Goal: Information Seeking & Learning: Learn about a topic

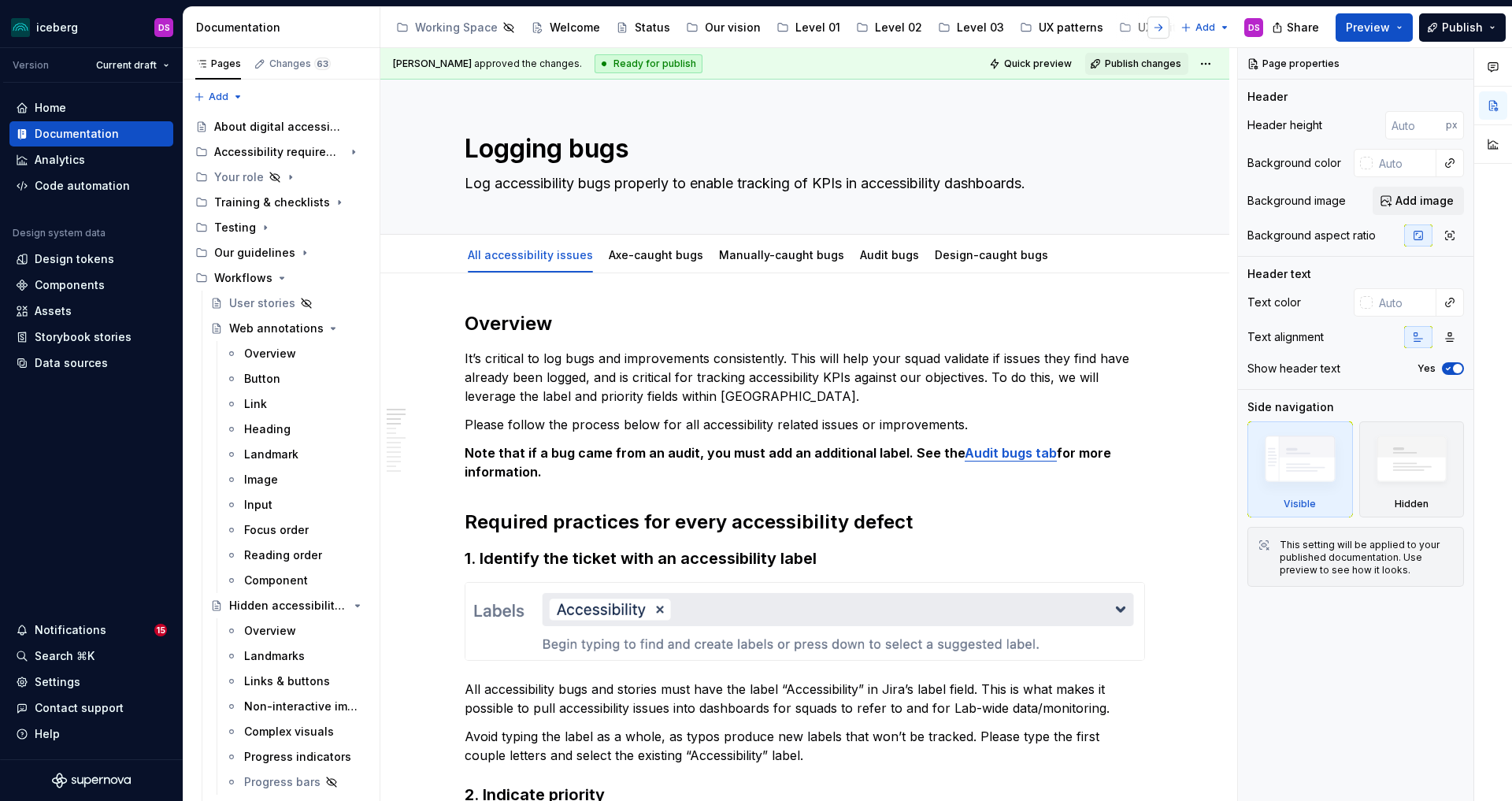
click at [1163, 33] on button "button" at bounding box center [1158, 28] width 22 height 22
click at [1048, 27] on div "Accessibility" at bounding box center [1066, 27] width 69 height 16
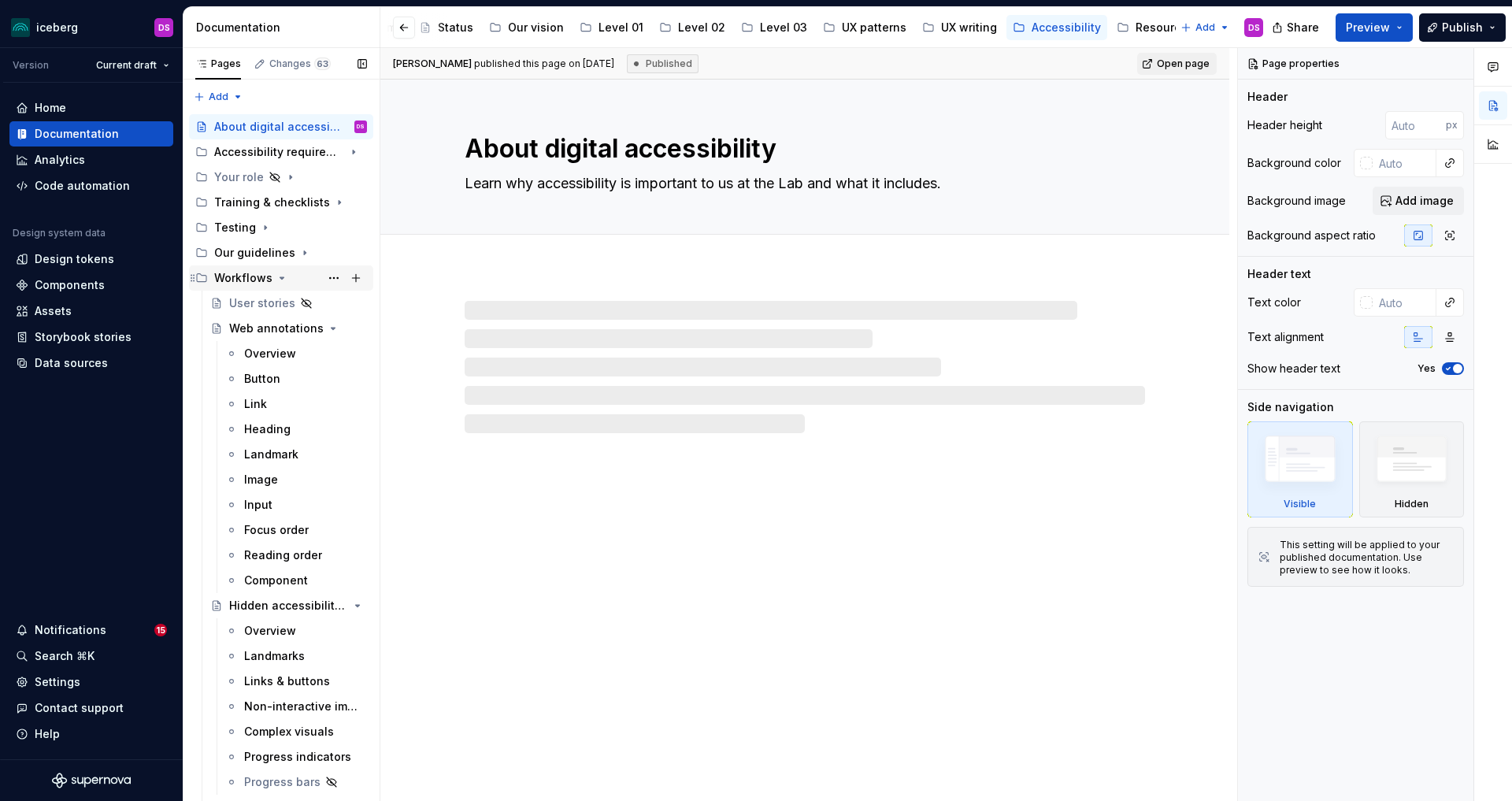
click at [278, 281] on icon "Page tree" at bounding box center [281, 278] width 12 height 12
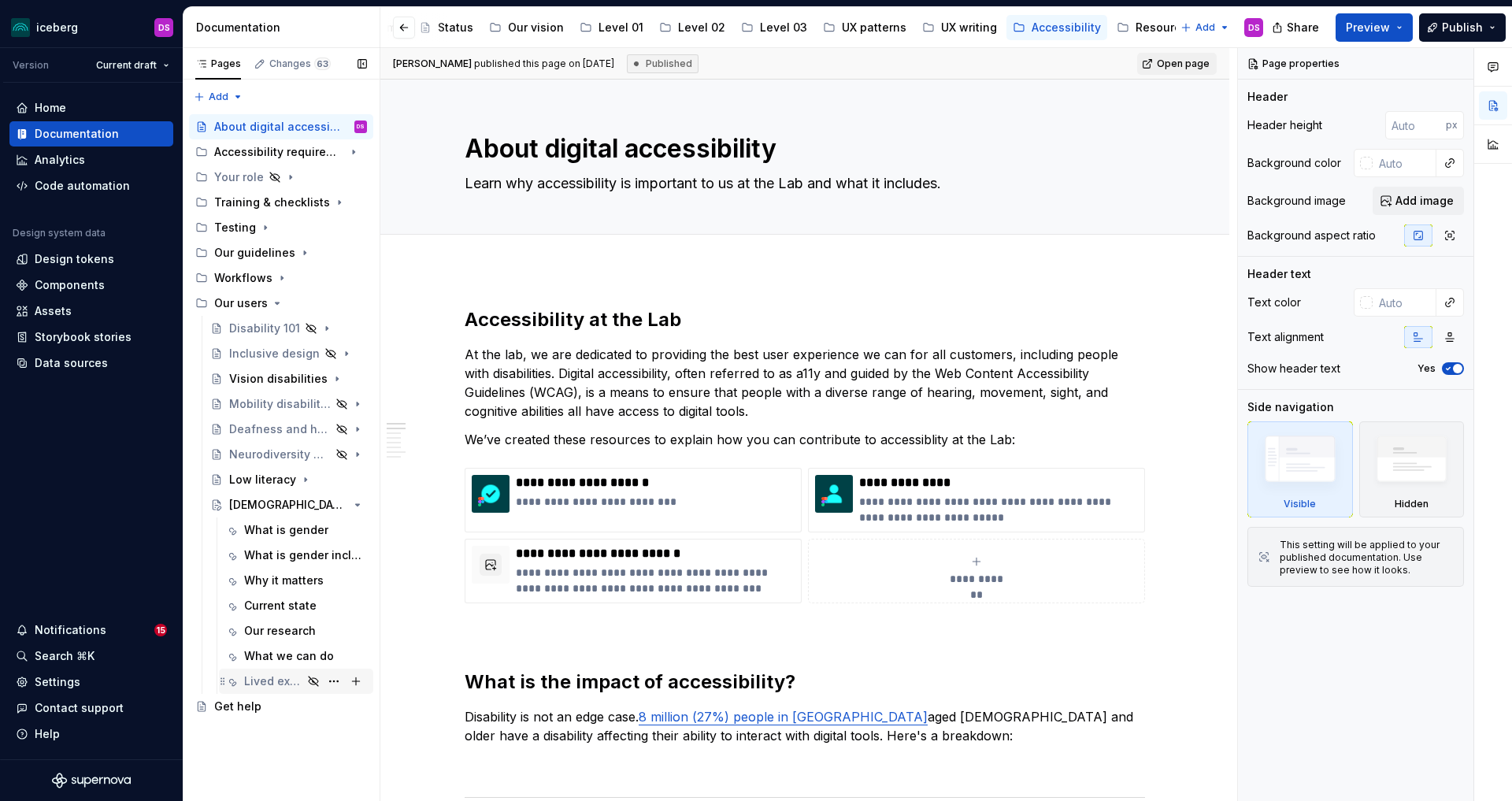
click at [281, 677] on div "Lived experience" at bounding box center [273, 680] width 58 height 16
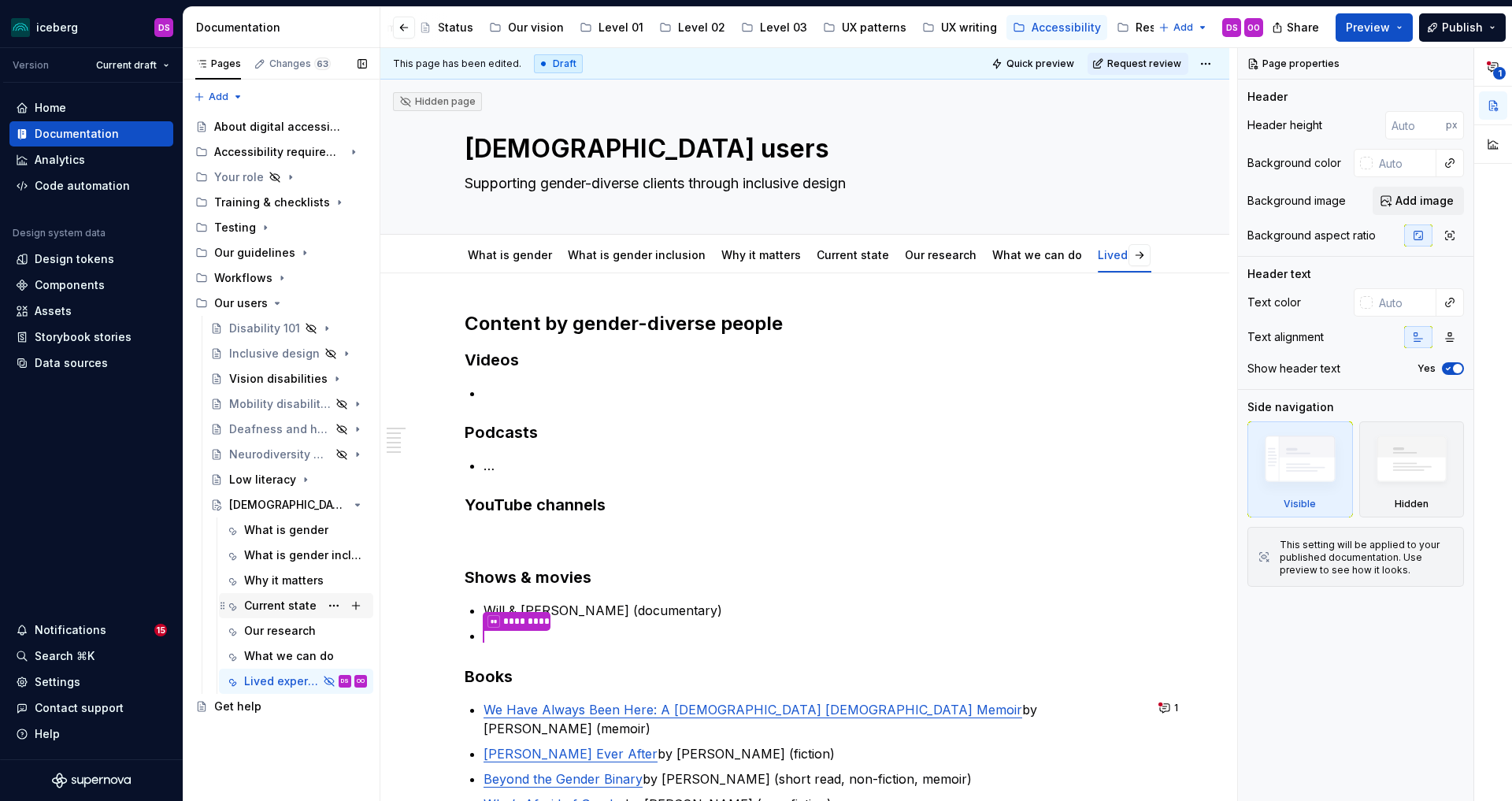
click at [292, 603] on div "Current state" at bounding box center [280, 605] width 73 height 16
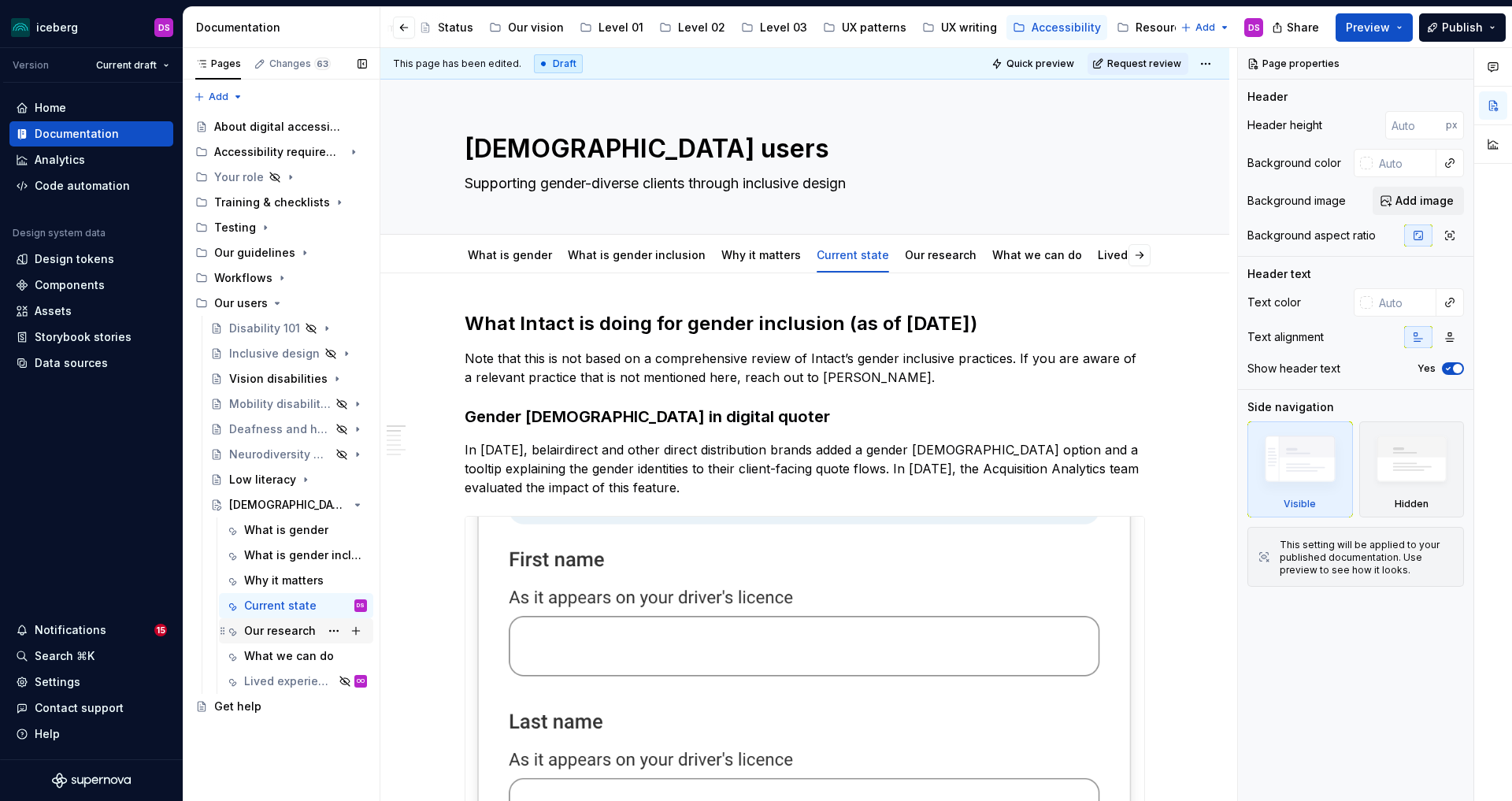
click at [286, 633] on div "Our research" at bounding box center [279, 630] width 72 height 16
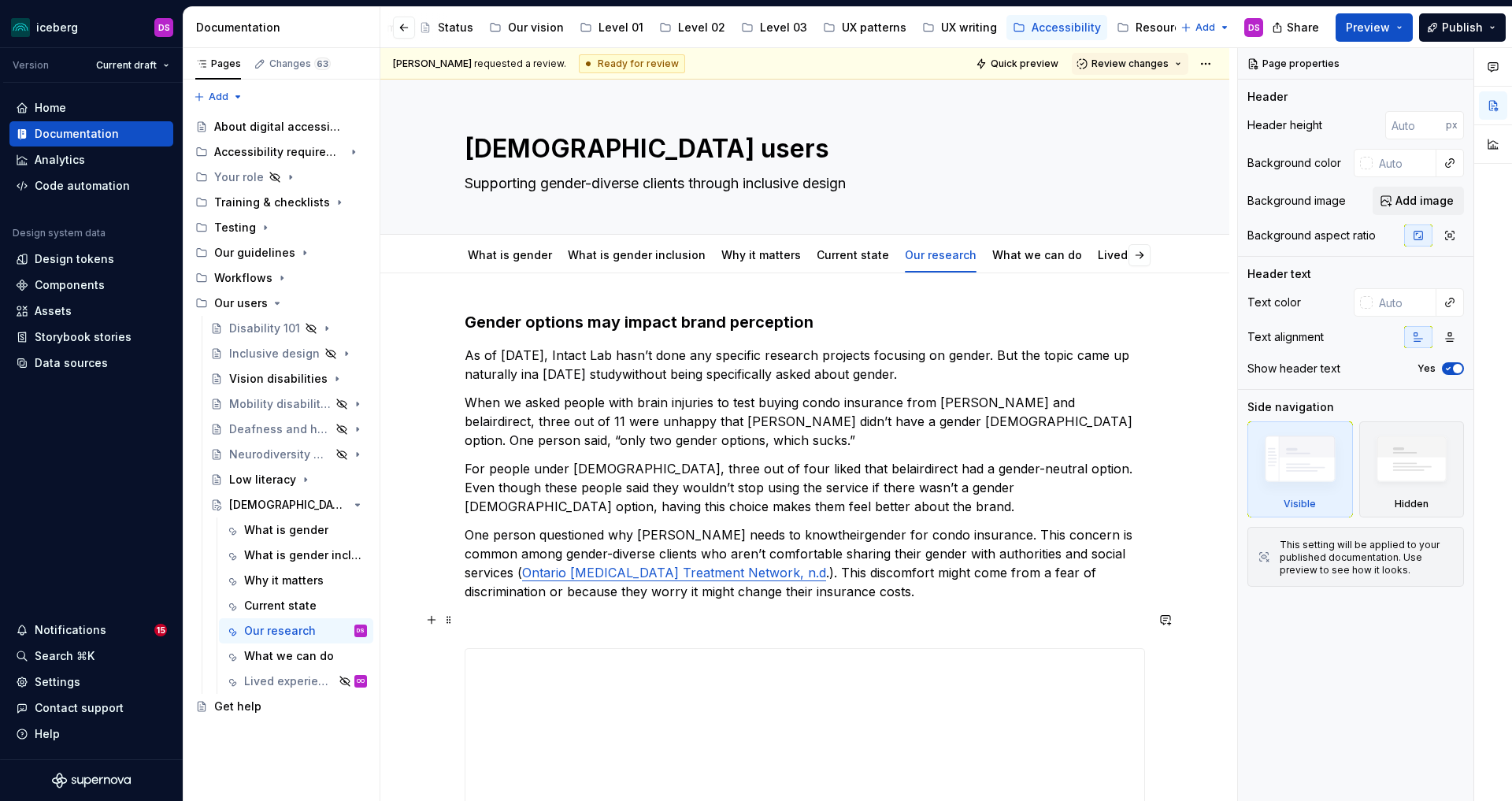
click at [735, 611] on p at bounding box center [805, 620] width 680 height 19
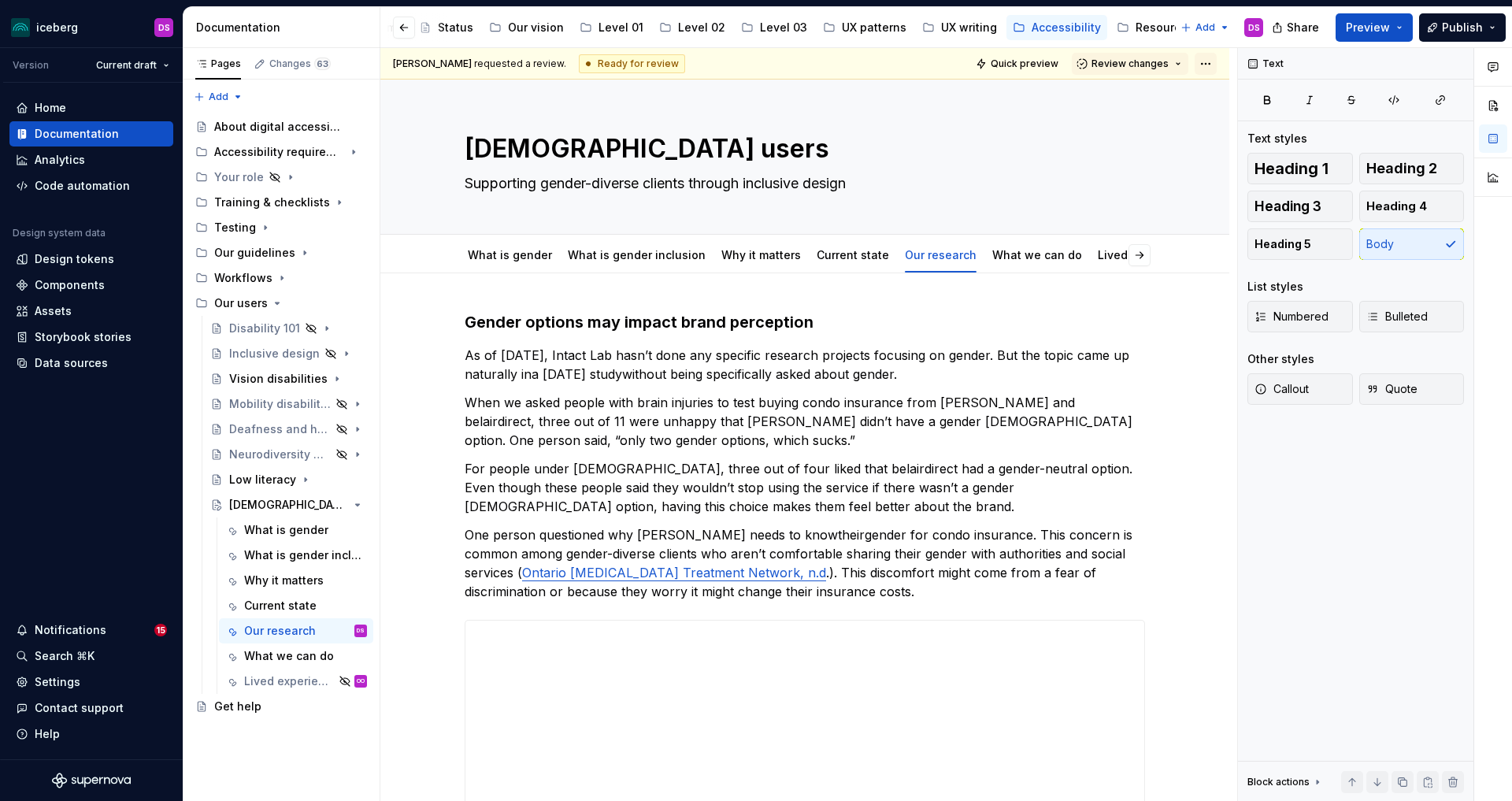
click at [1216, 65] on html "iceberg DS Version Current draft Home Documentation Analytics Code automation D…" at bounding box center [756, 400] width 1512 height 801
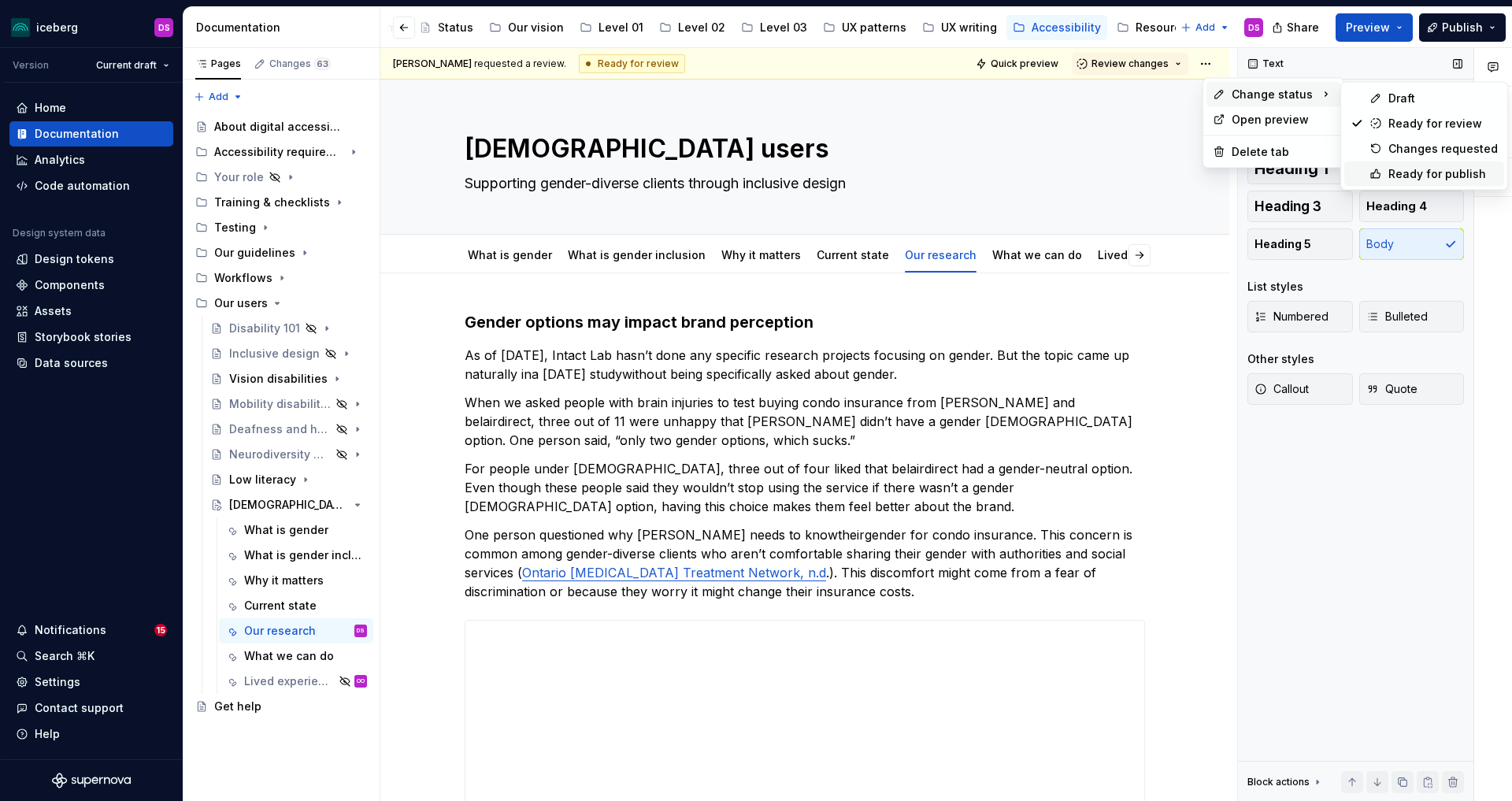
drag, startPoint x: 1403, startPoint y: 174, endPoint x: 1386, endPoint y: 170, distance: 17.5
click at [1403, 174] on div "Ready for publish" at bounding box center [1442, 174] width 109 height 16
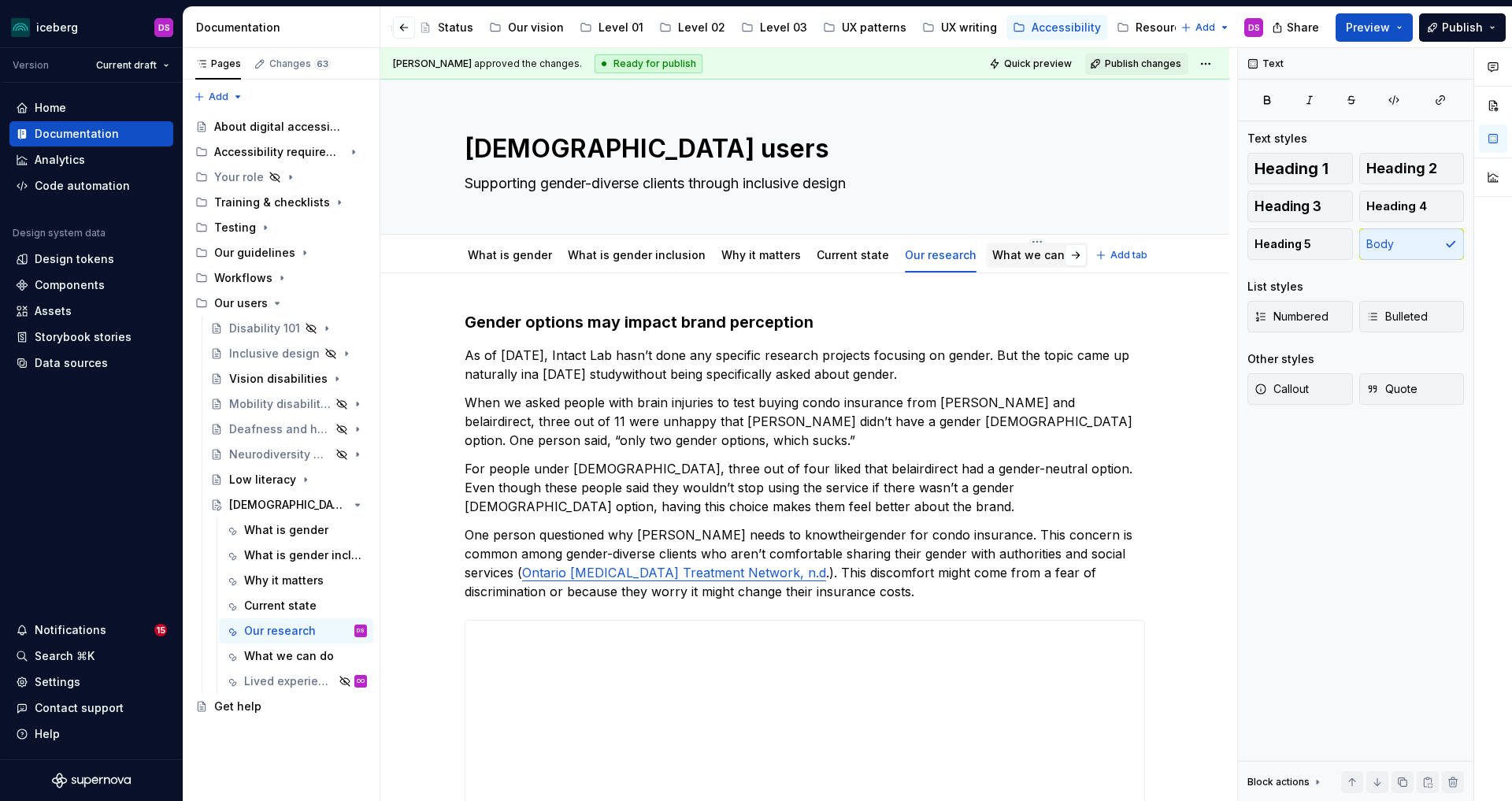
click at [996, 254] on link "What we can do" at bounding box center [1037, 254] width 90 height 13
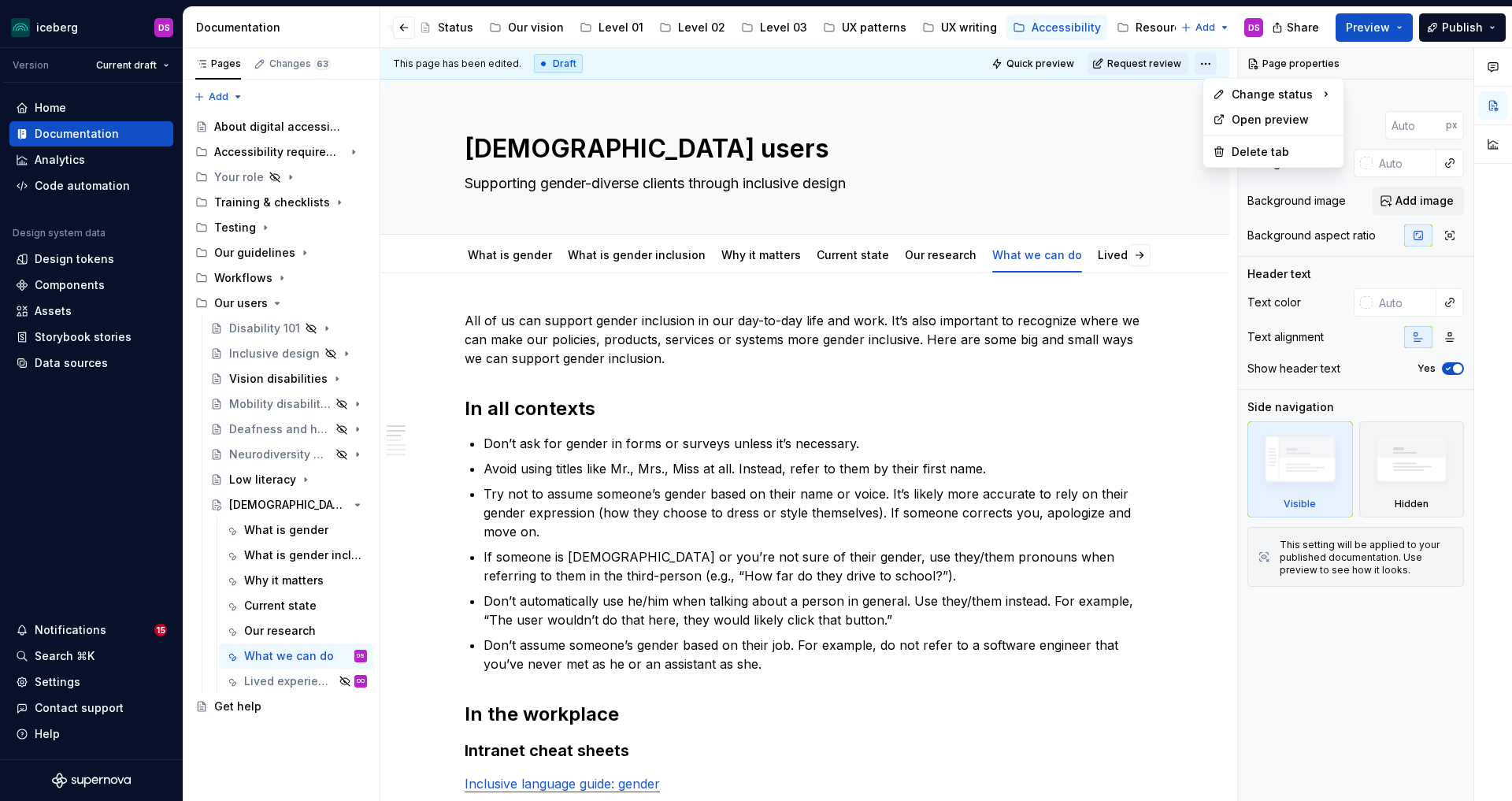
click at [1212, 61] on html "iceberg DS Version Current draft Home Documentation Analytics Code automation D…" at bounding box center [756, 400] width 1512 height 801
click at [1387, 167] on div "Ready for publish" at bounding box center [1423, 174] width 160 height 25
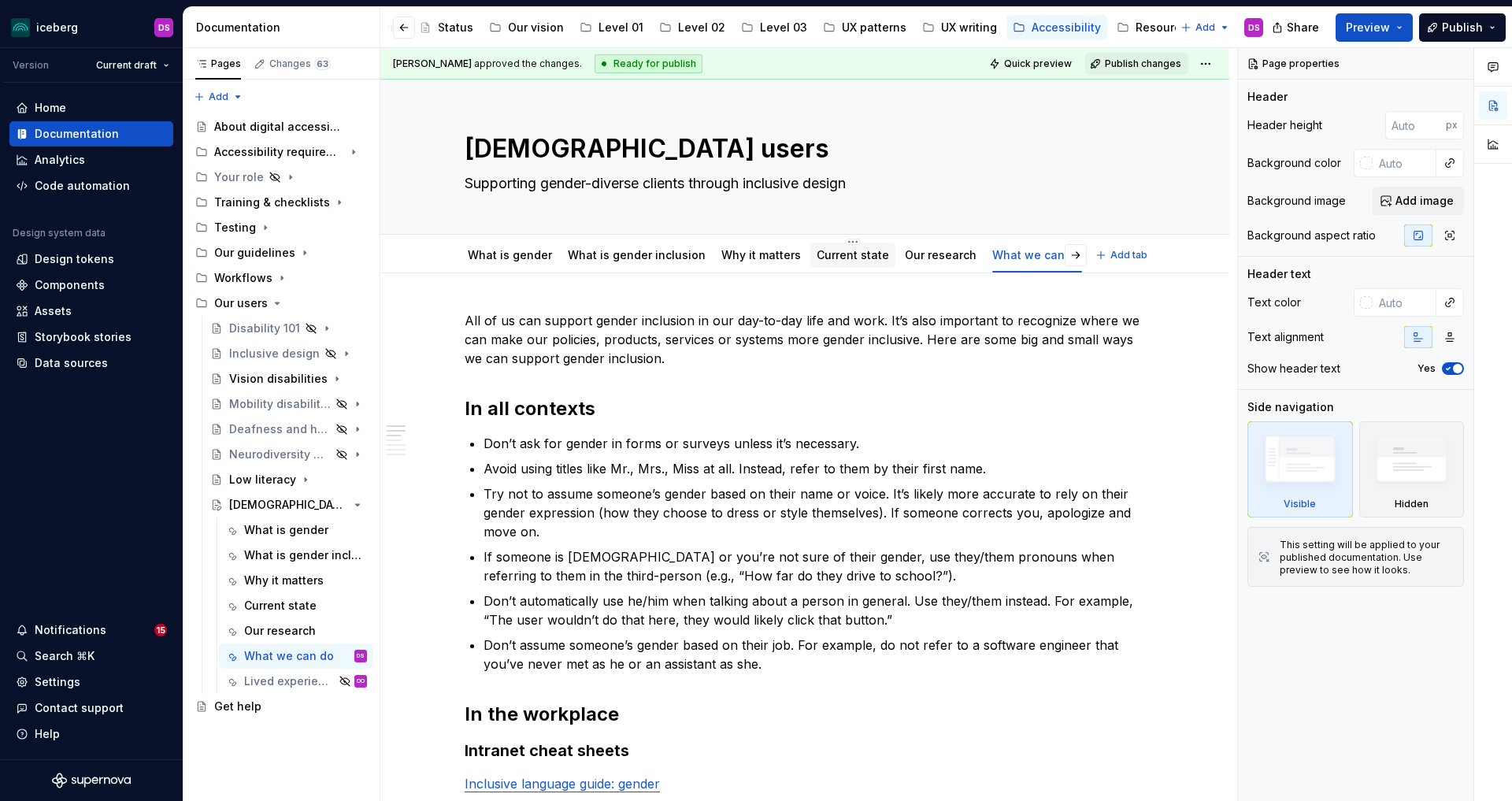
click at [848, 253] on link "Current state" at bounding box center [853, 254] width 73 height 13
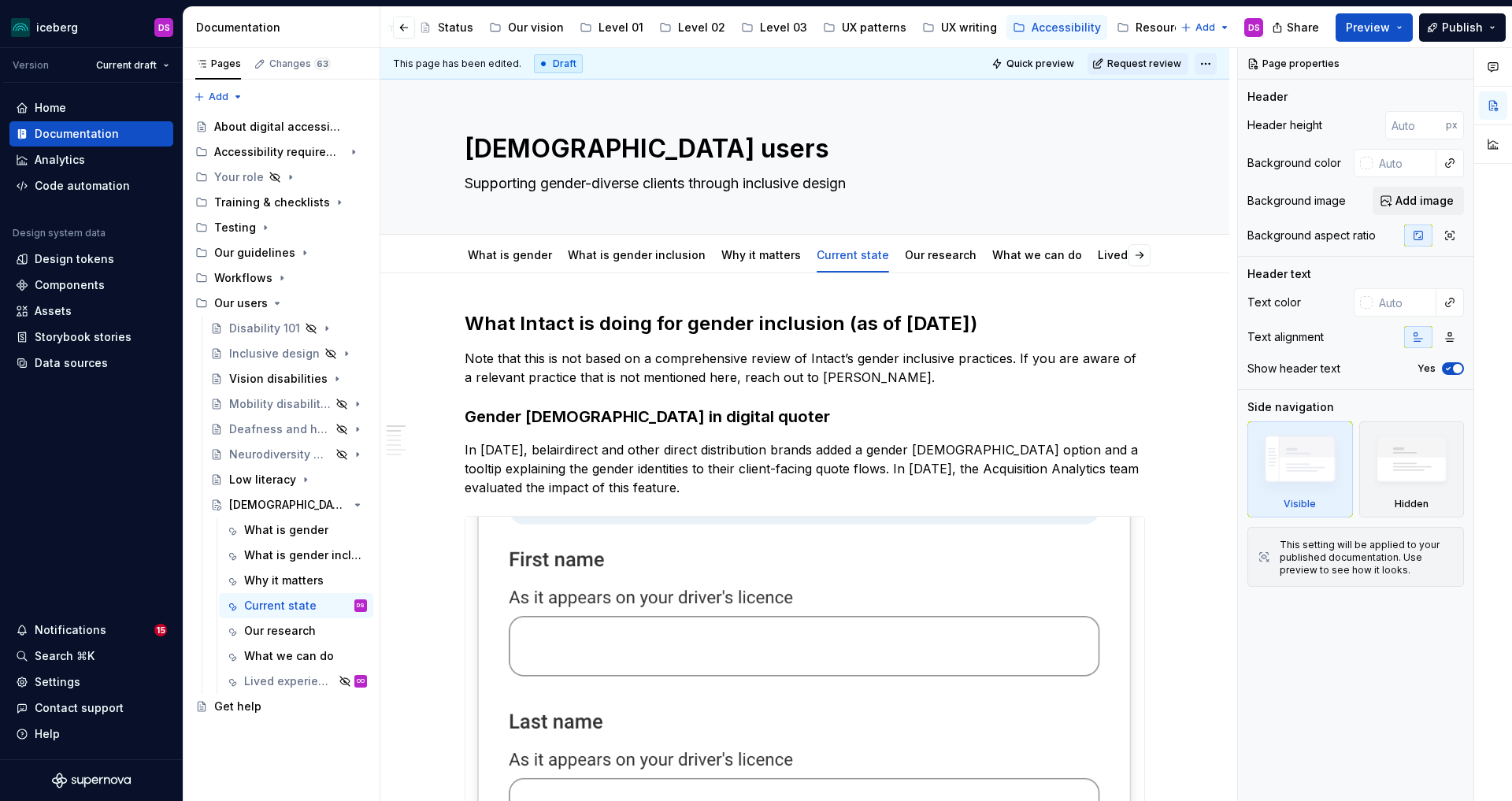
click at [1214, 66] on html "iceberg DS Version Current draft Home Documentation Analytics Code automation D…" at bounding box center [756, 400] width 1512 height 801
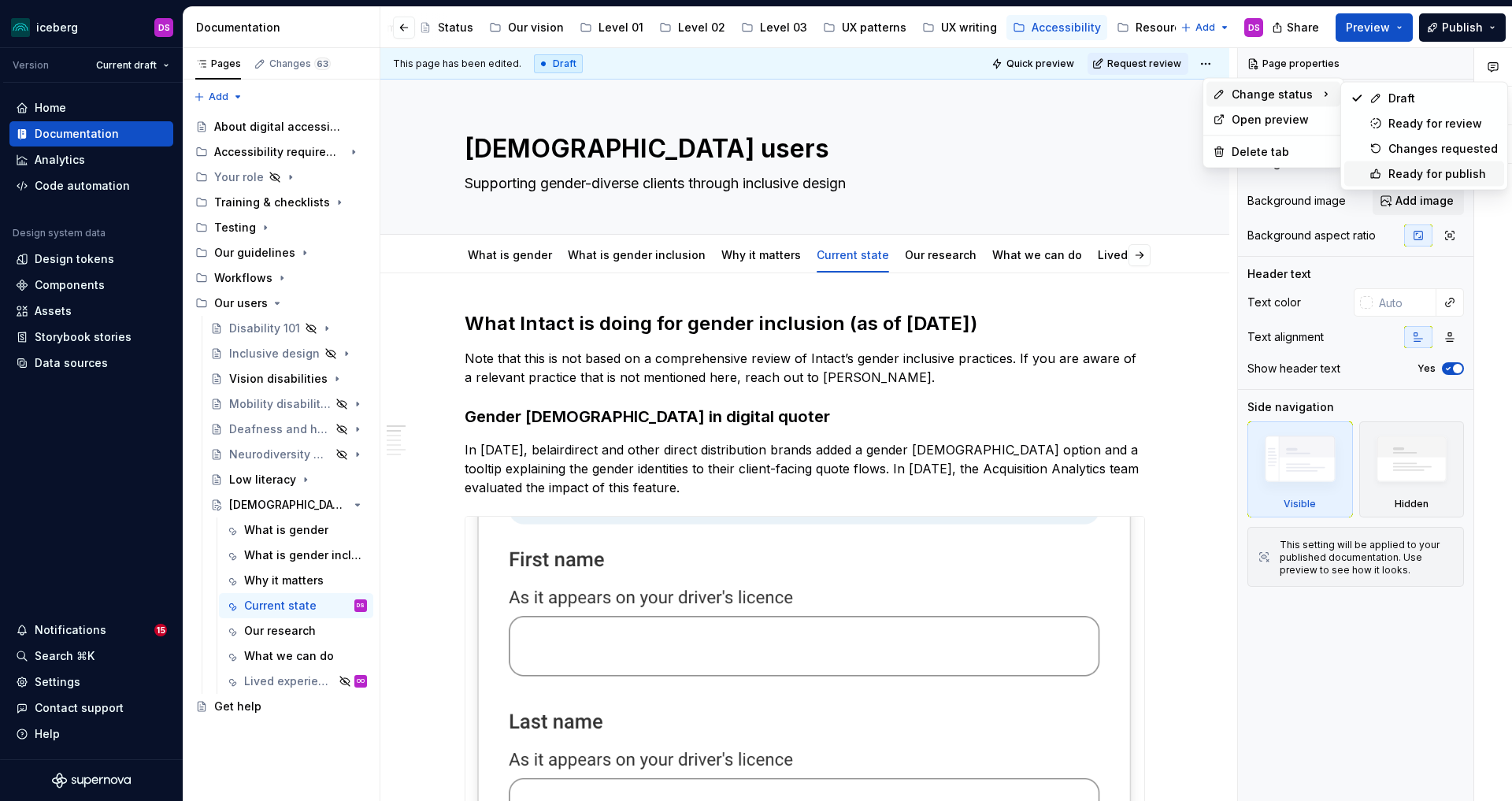
click at [1405, 172] on div "Ready for publish" at bounding box center [1442, 174] width 109 height 16
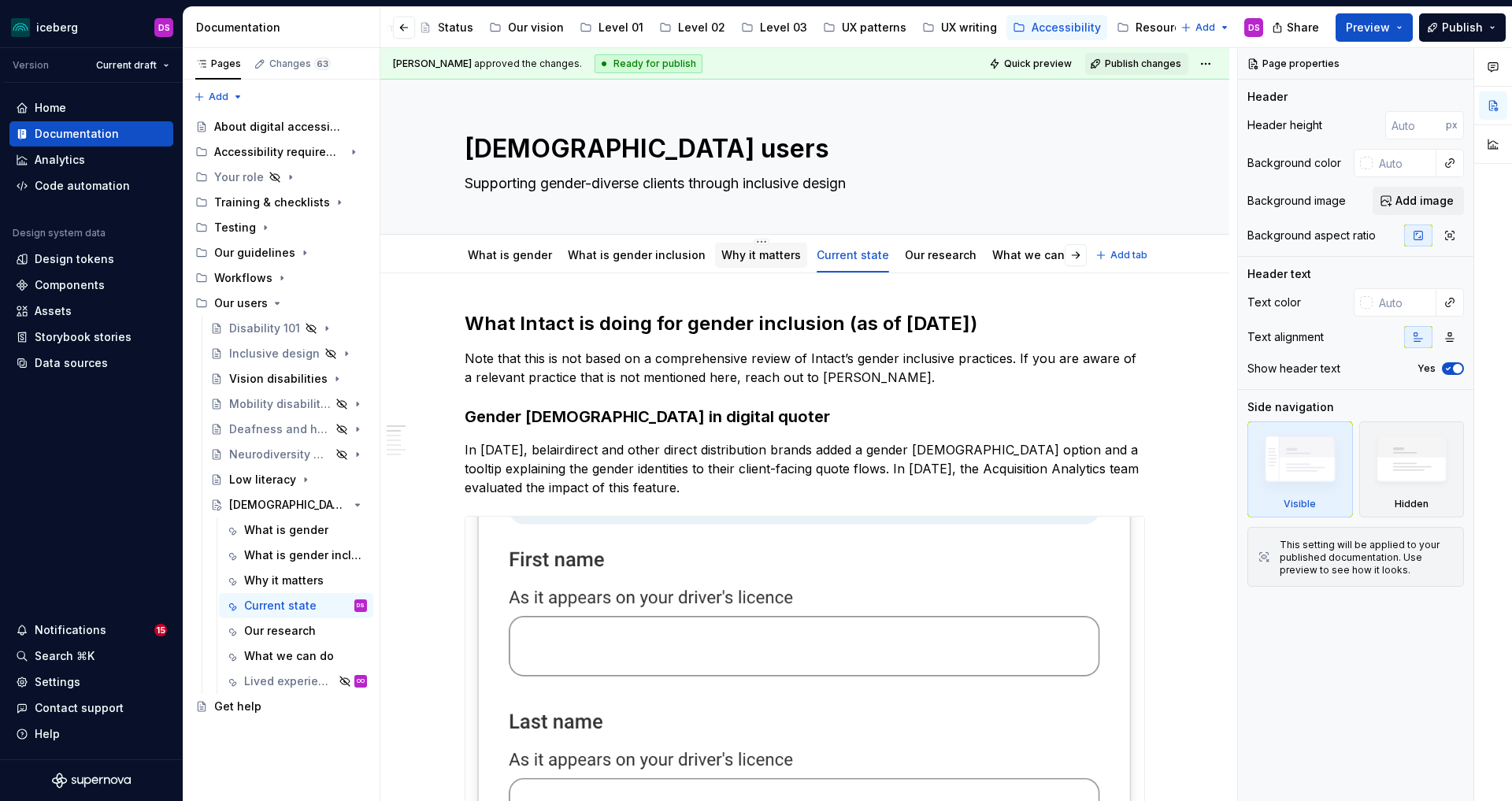
click at [767, 259] on link "Why it matters" at bounding box center [761, 254] width 79 height 13
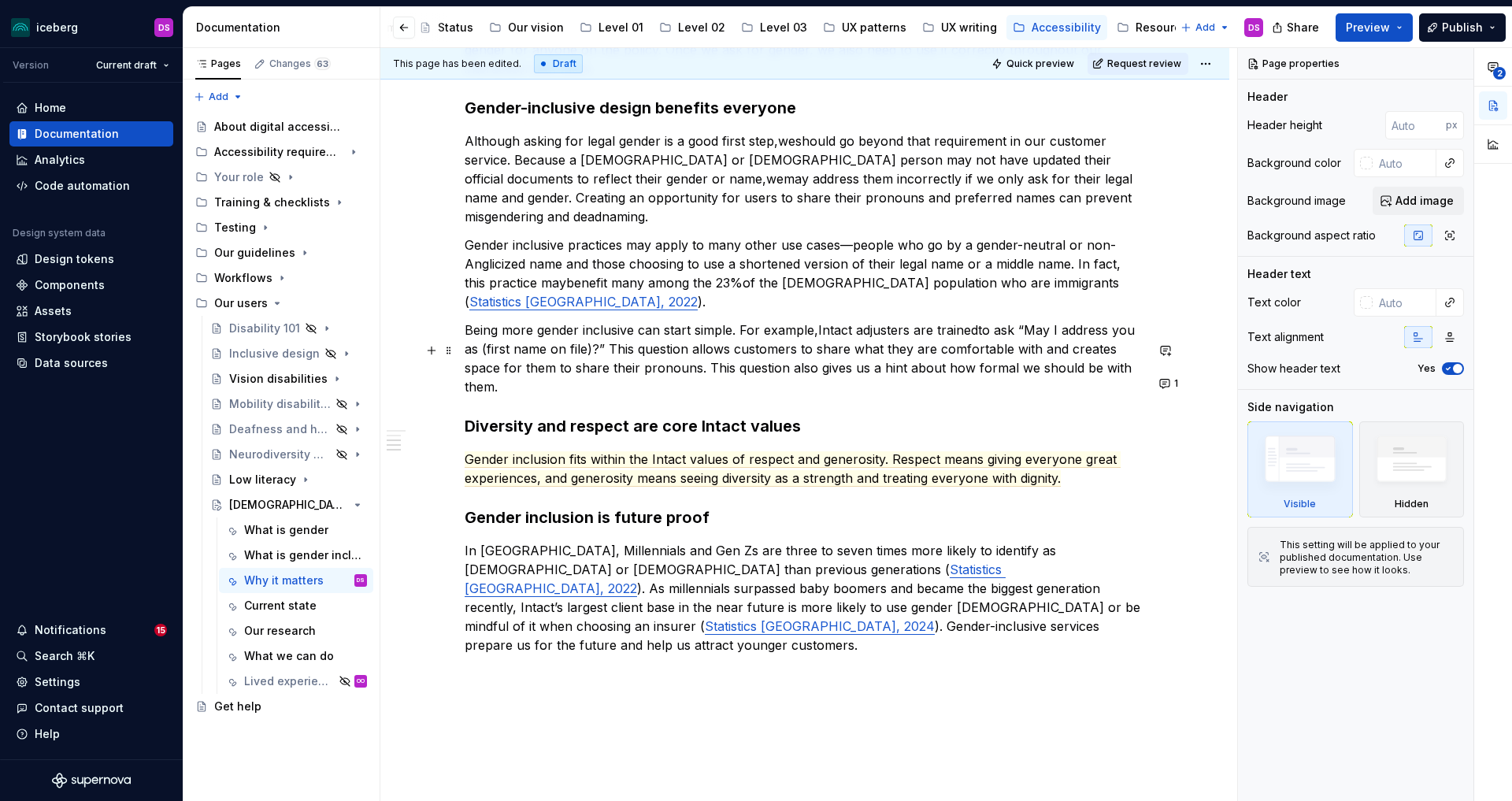
scroll to position [712, 0]
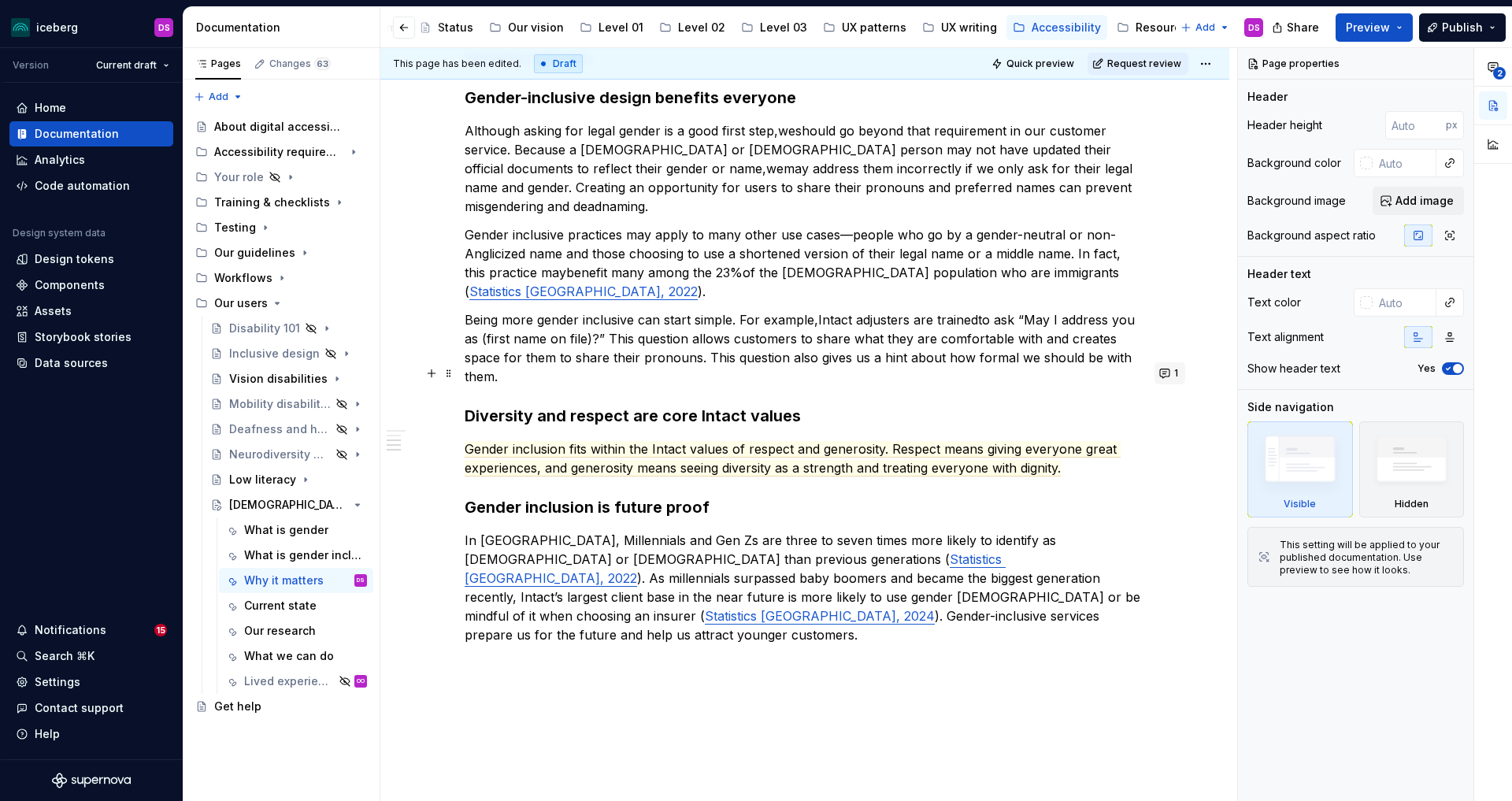
type textarea "*"
click at [1169, 368] on button "1" at bounding box center [1169, 374] width 31 height 22
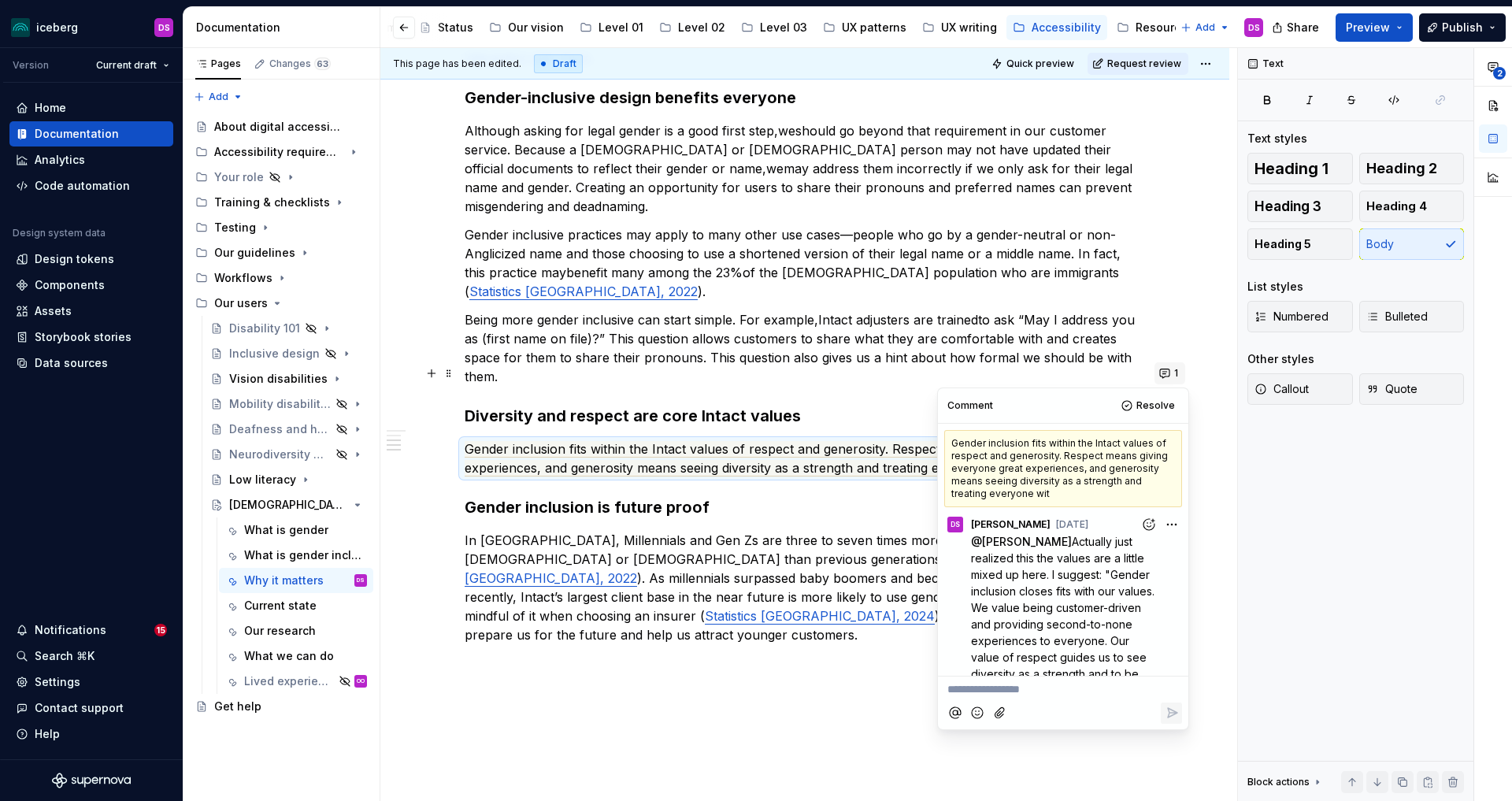
scroll to position [65, 0]
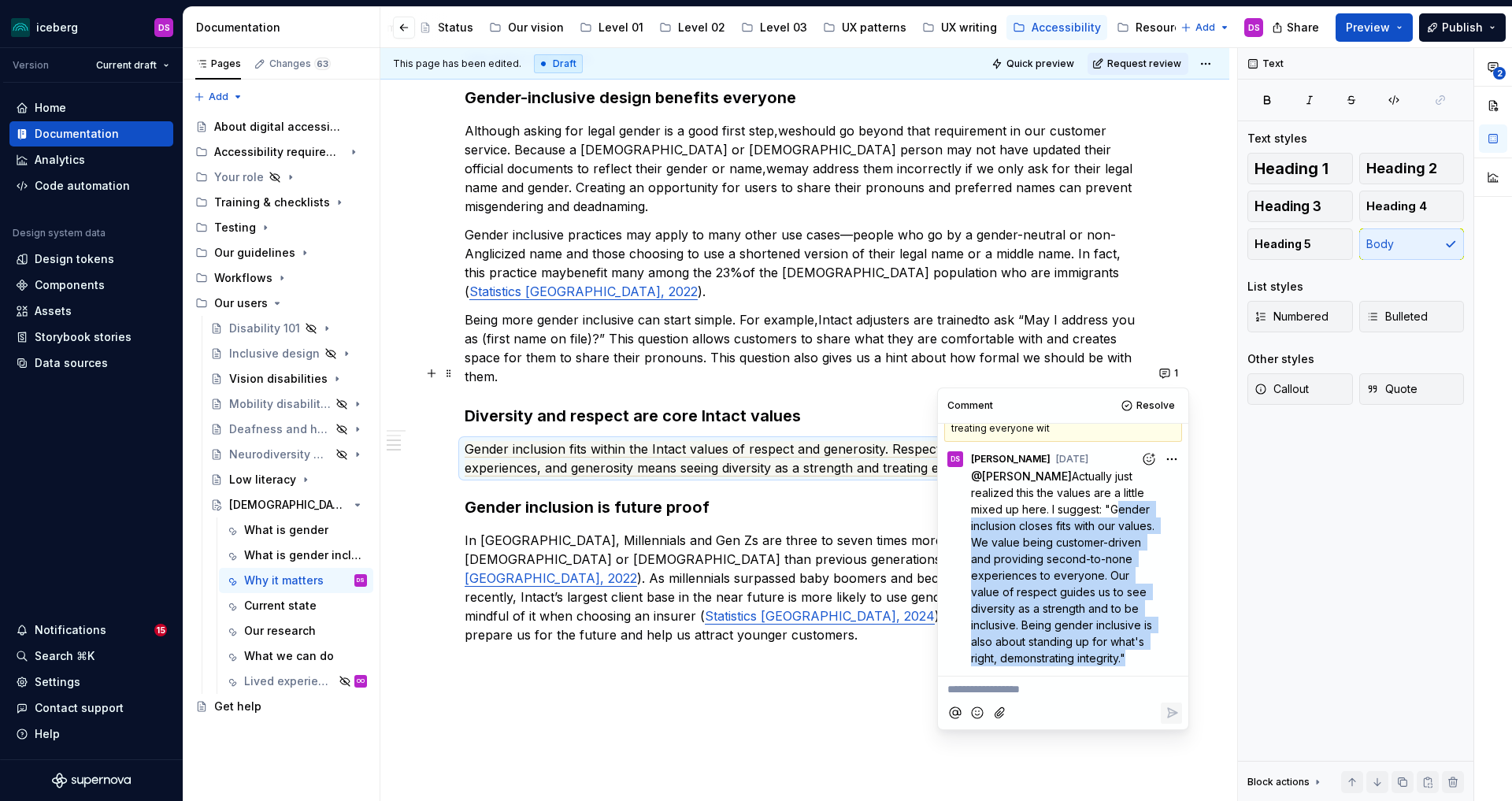
drag, startPoint x: 1062, startPoint y: 510, endPoint x: 1124, endPoint y: 656, distance: 158.6
click at [1124, 656] on span "Actually just realized this the values are a little mixed up here. I suggest: "…" at bounding box center [1064, 566] width 187 height 195
copy span "Gender inclusion closes fits with our values. We value being customer-driven an…"
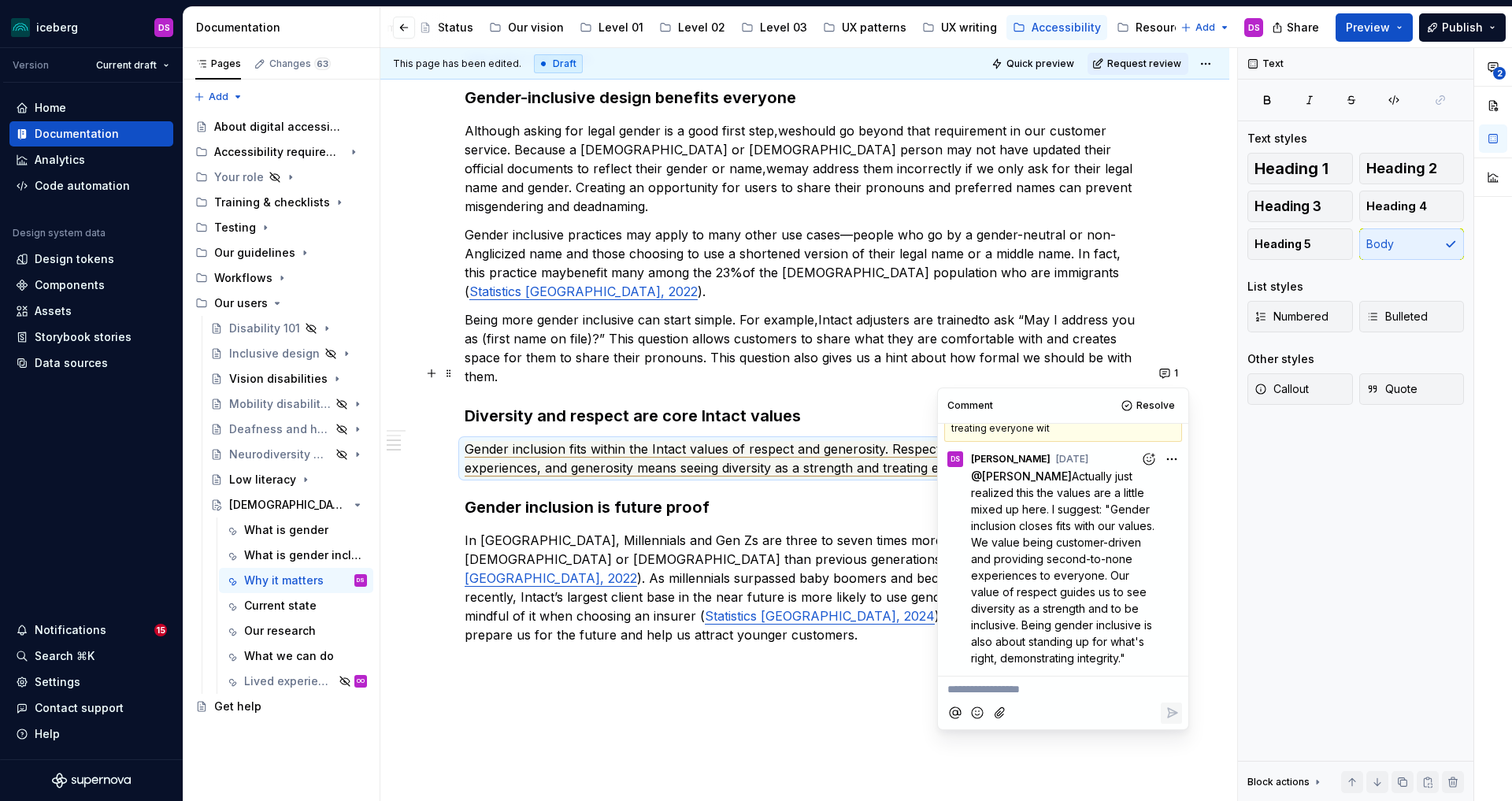
click at [716, 441] on span "Gender inclusion fits within the Intact values of respect and generosity. Respe…" at bounding box center [792, 459] width 656 height 36
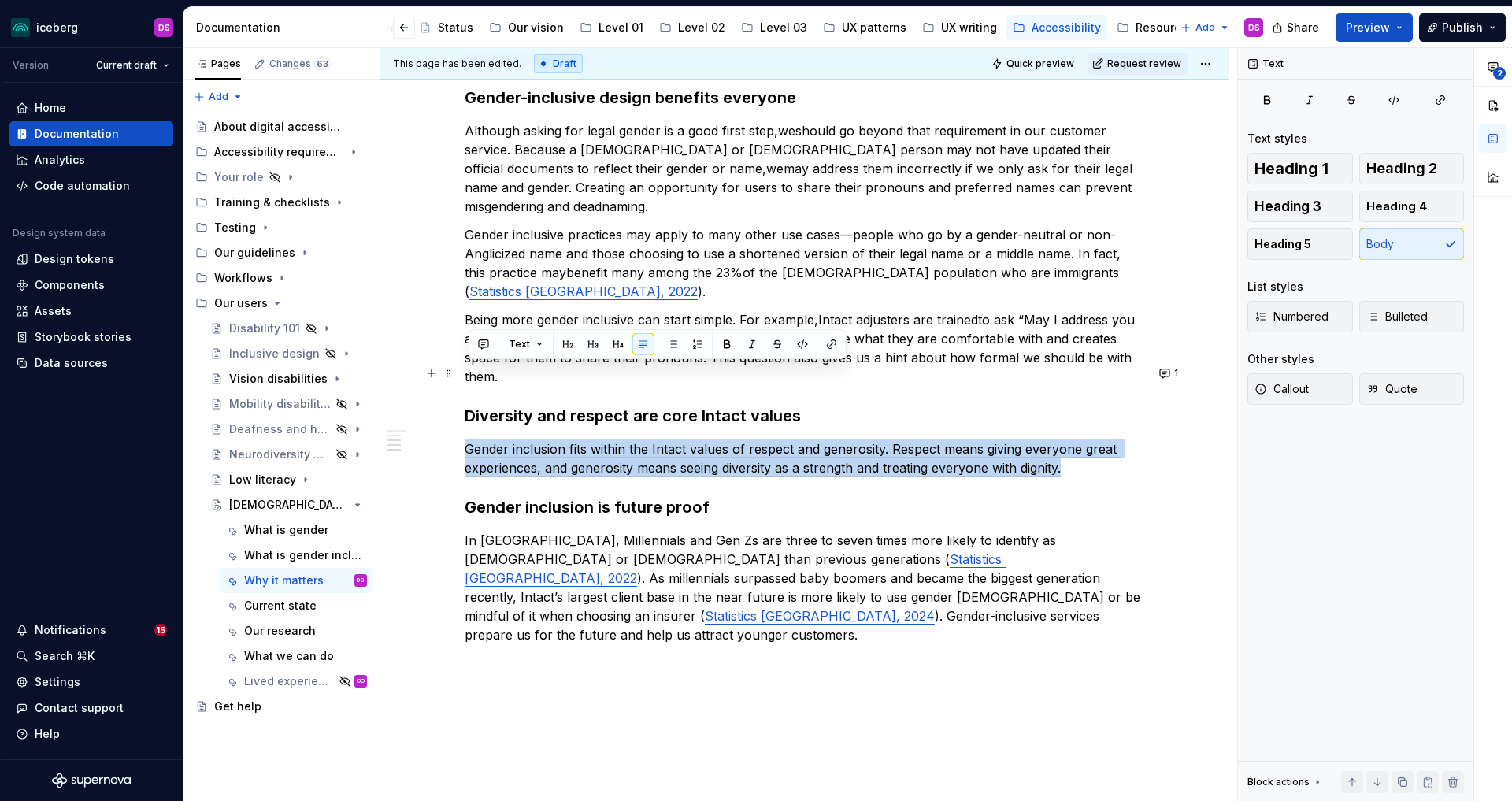
drag, startPoint x: 1068, startPoint y: 393, endPoint x: 470, endPoint y: 377, distance: 598.2
click at [470, 439] on p "Gender inclusion fits within the Intact values of respect and generosity. Respe…" at bounding box center [805, 458] width 680 height 37
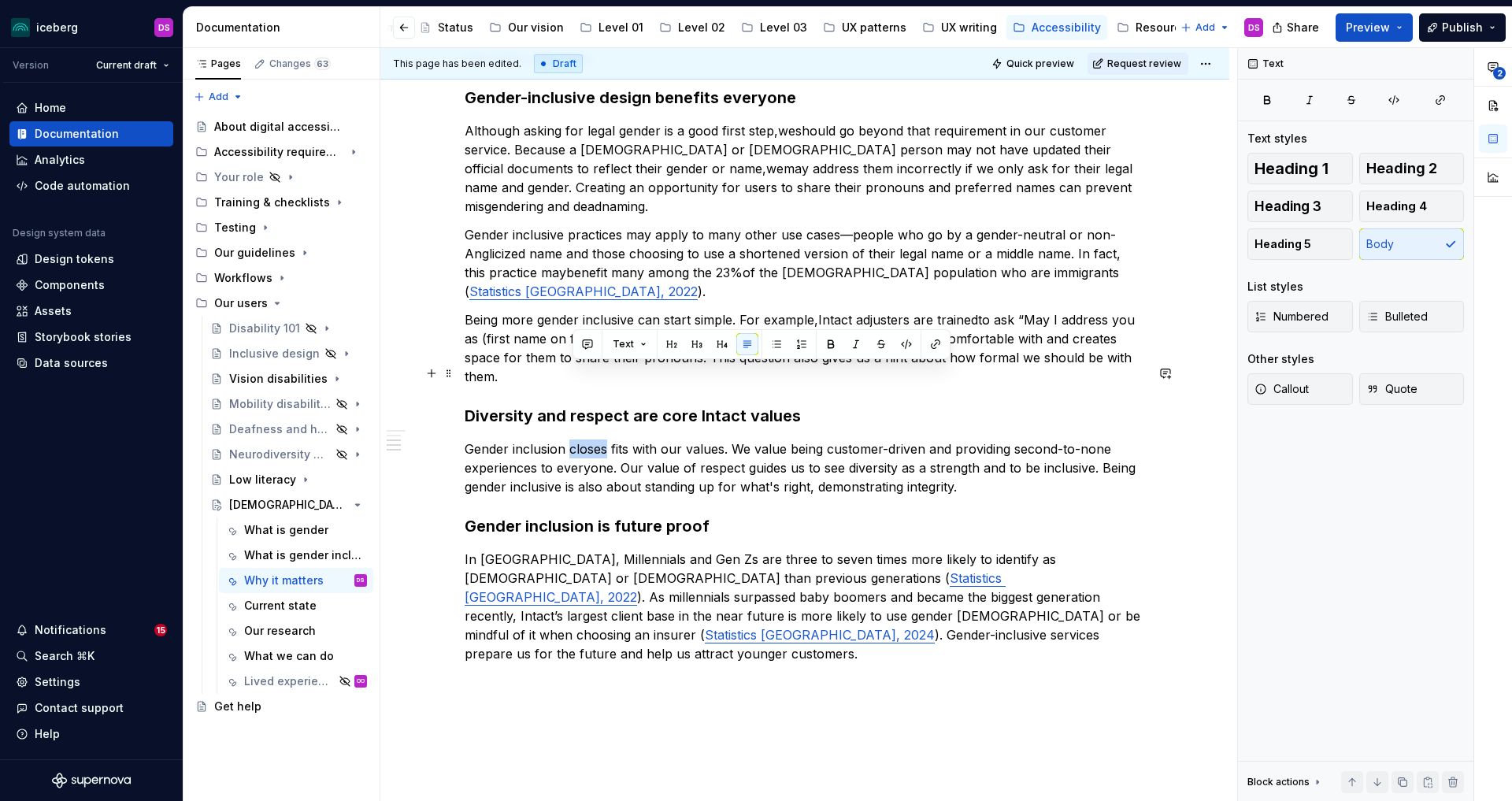
drag, startPoint x: 609, startPoint y: 376, endPoint x: 574, endPoint y: 373, distance: 35.1
click at [574, 439] on p "Gender inclusion closes fits with our values. We value being customer-driven an…" at bounding box center [805, 467] width 680 height 57
click at [816, 439] on p "Gender inclusion fits closely with our values. We value being customer-driven a…" at bounding box center [805, 467] width 680 height 57
drag, startPoint x: 635, startPoint y: 376, endPoint x: 573, endPoint y: 376, distance: 62.0
click at [573, 439] on p "Gender inclusion fits closely with our values. We value being customer-driven a…" at bounding box center [805, 467] width 680 height 57
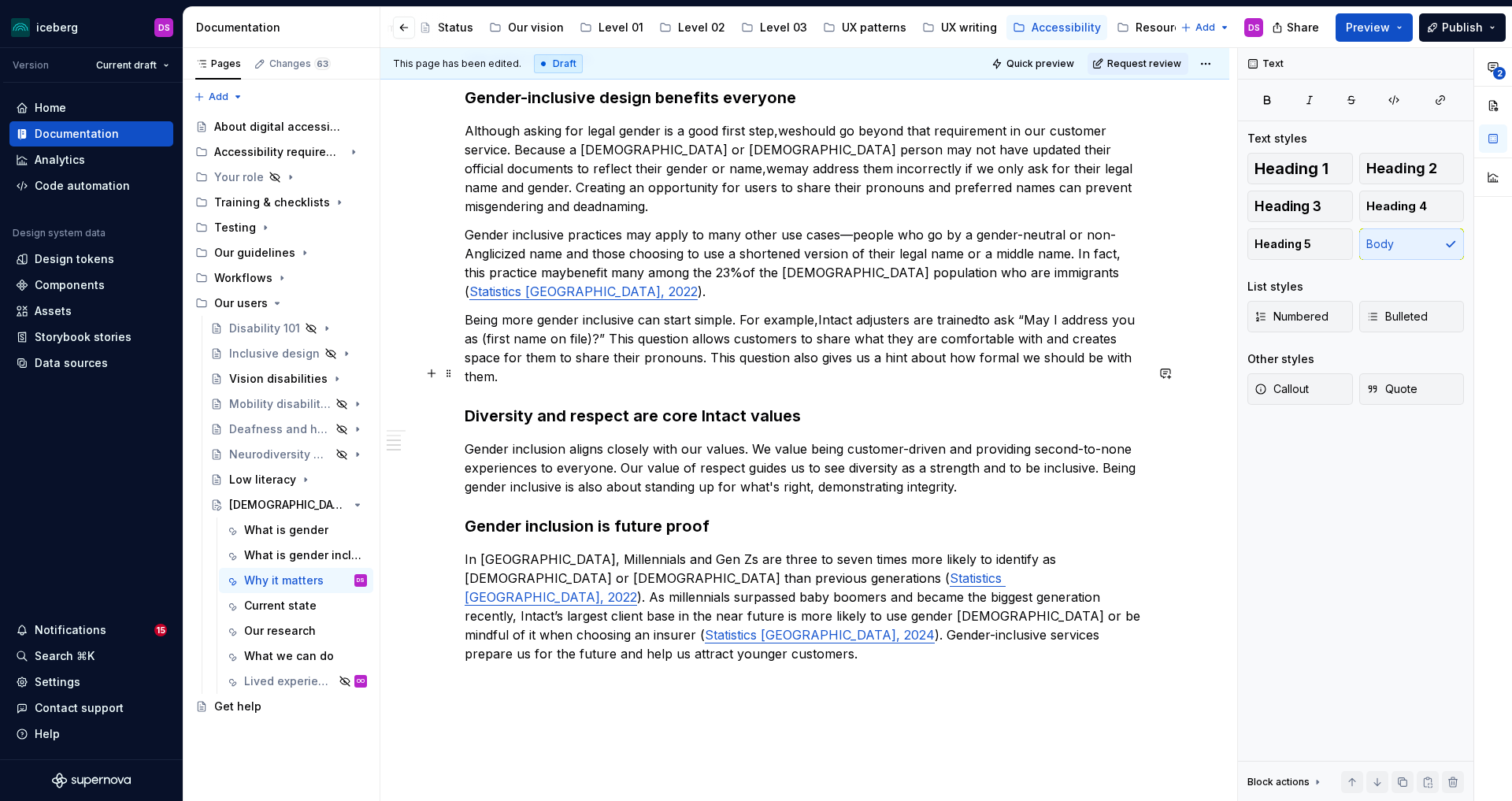
click at [977, 439] on p "Gender inclusion aligns closely with our values. We value being customer-driven…" at bounding box center [805, 467] width 680 height 57
click at [754, 439] on p "Gender inclusion aligns closely with our values. We value being customer-driven…" at bounding box center [805, 467] width 680 height 57
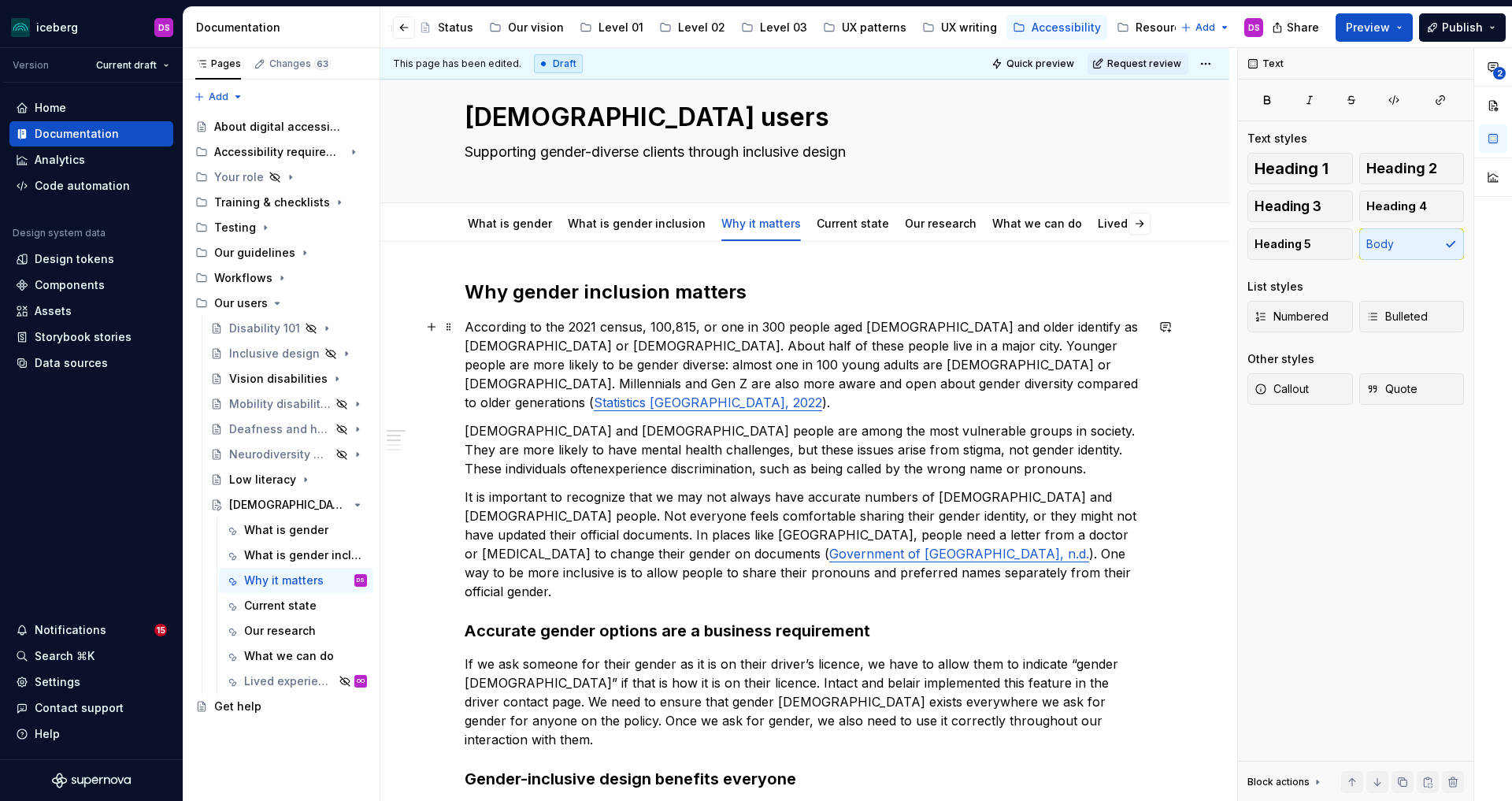
scroll to position [0, 0]
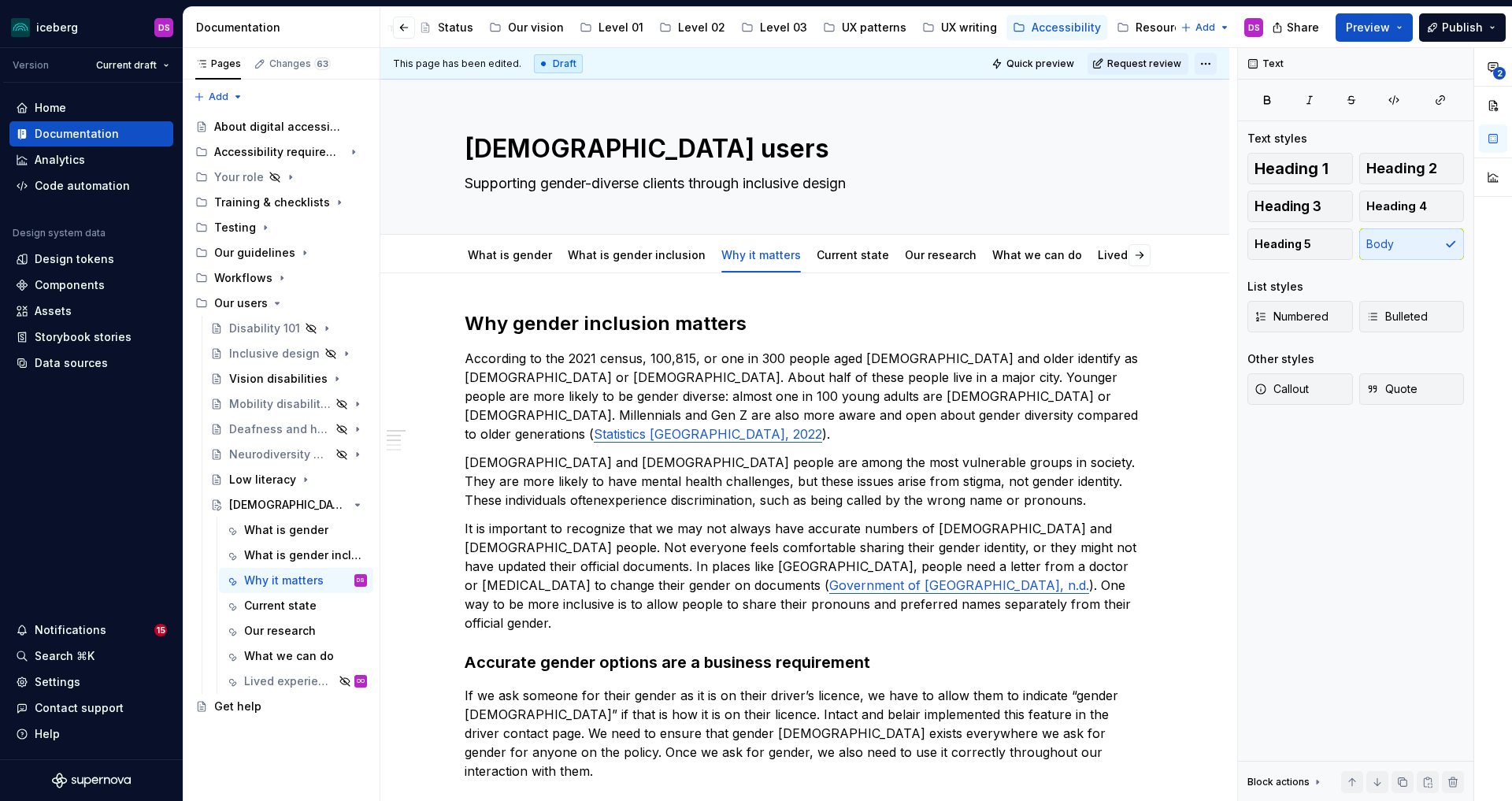
click at [1217, 59] on html "iceberg DS Version Current draft Home Documentation Analytics Code automation D…" at bounding box center [756, 400] width 1512 height 801
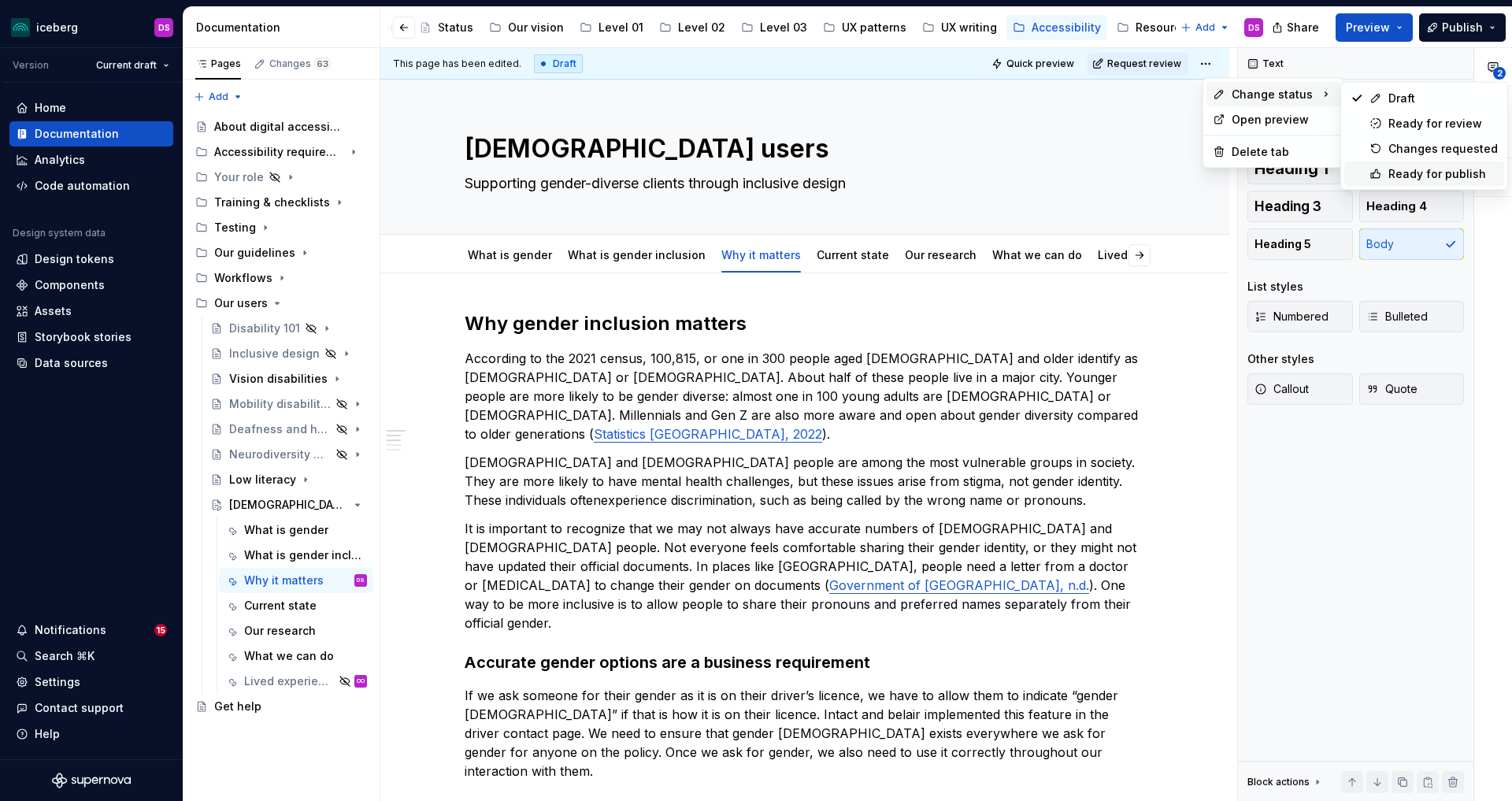
click at [1391, 175] on div "Ready for publish" at bounding box center [1442, 174] width 109 height 16
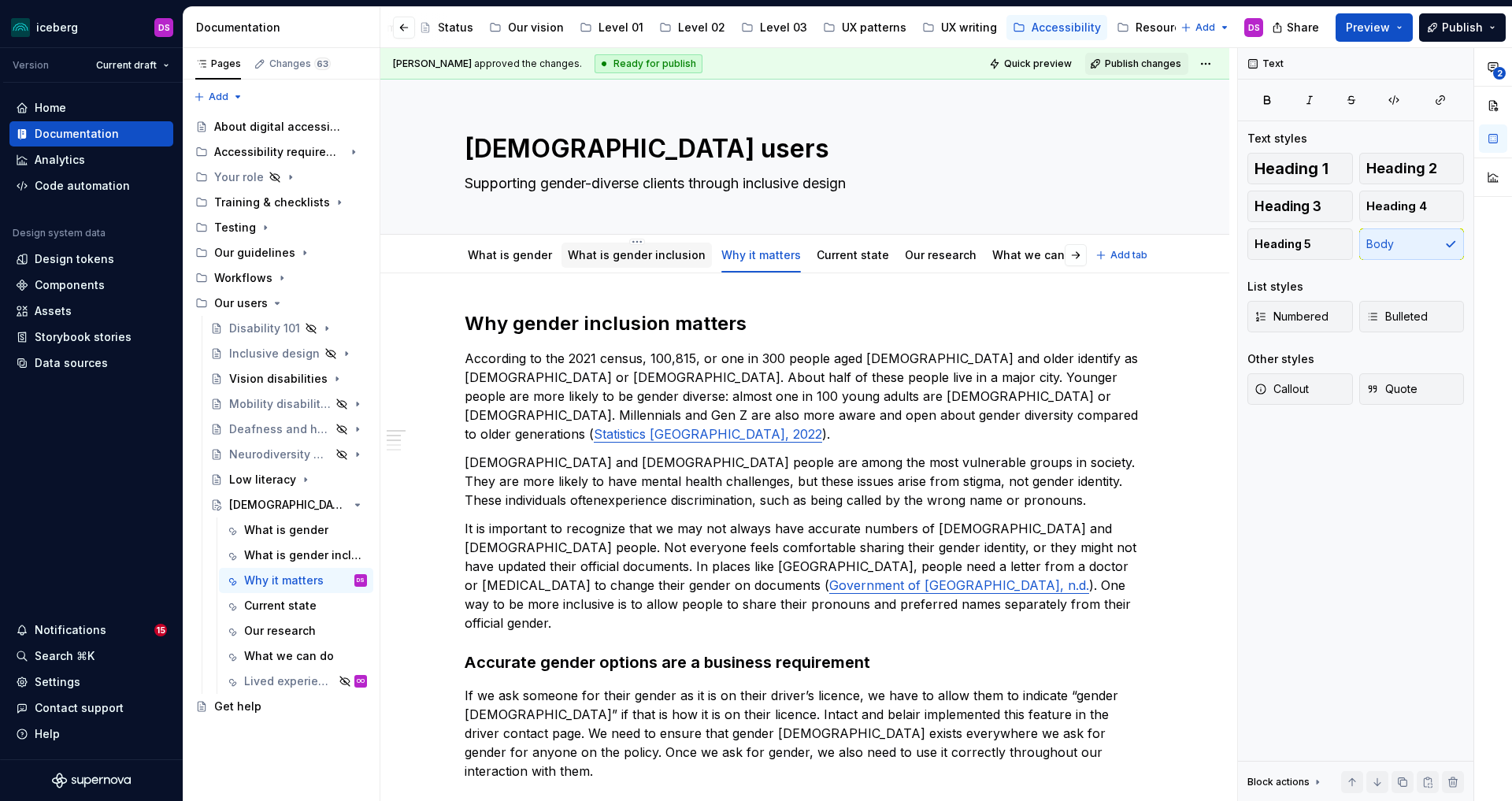
click at [647, 254] on link "What is gender inclusion" at bounding box center [635, 254] width 137 height 13
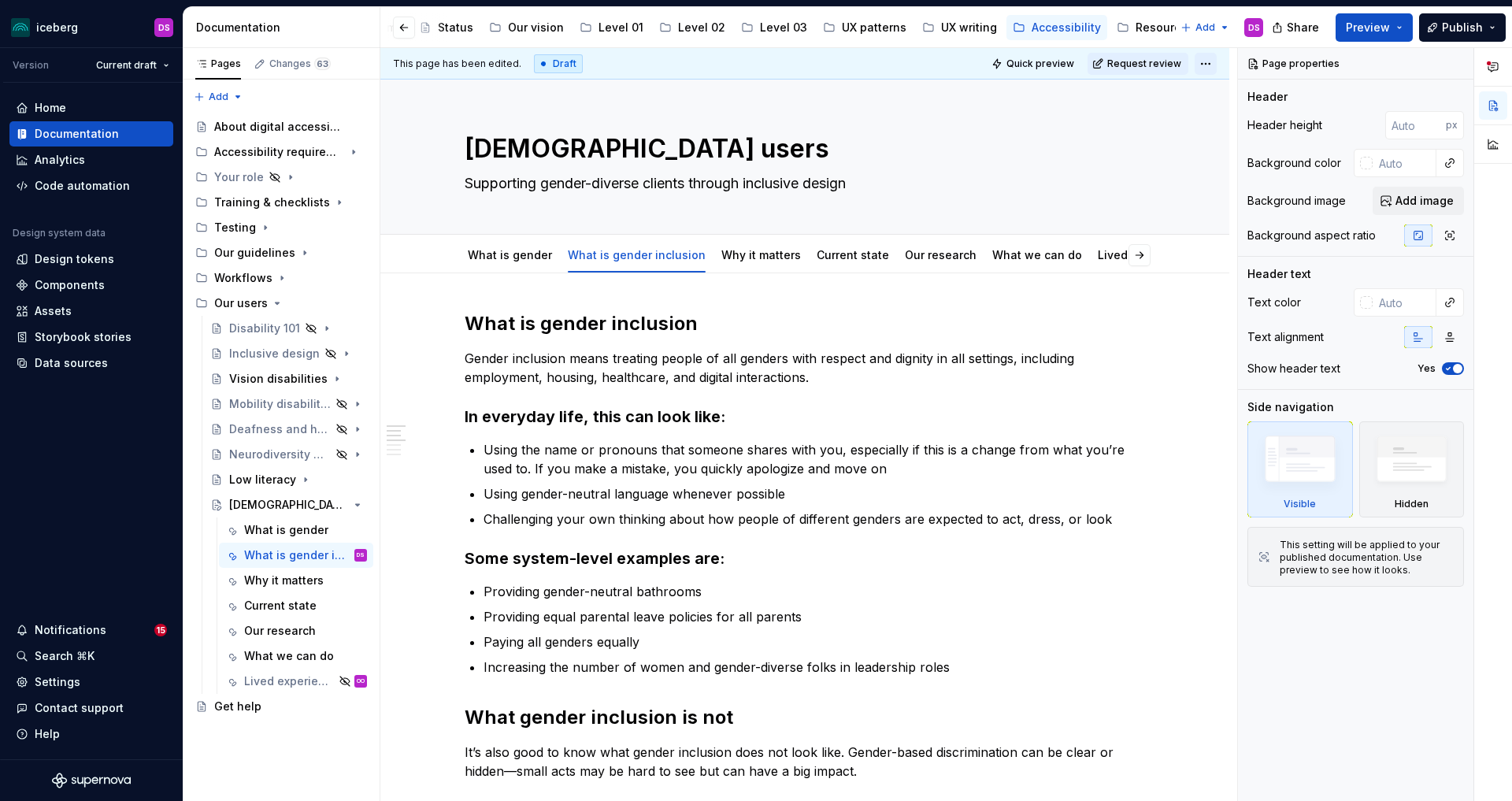
click at [1207, 70] on html "iceberg DS Version Current draft Home Documentation Analytics Code automation D…" at bounding box center [756, 400] width 1512 height 801
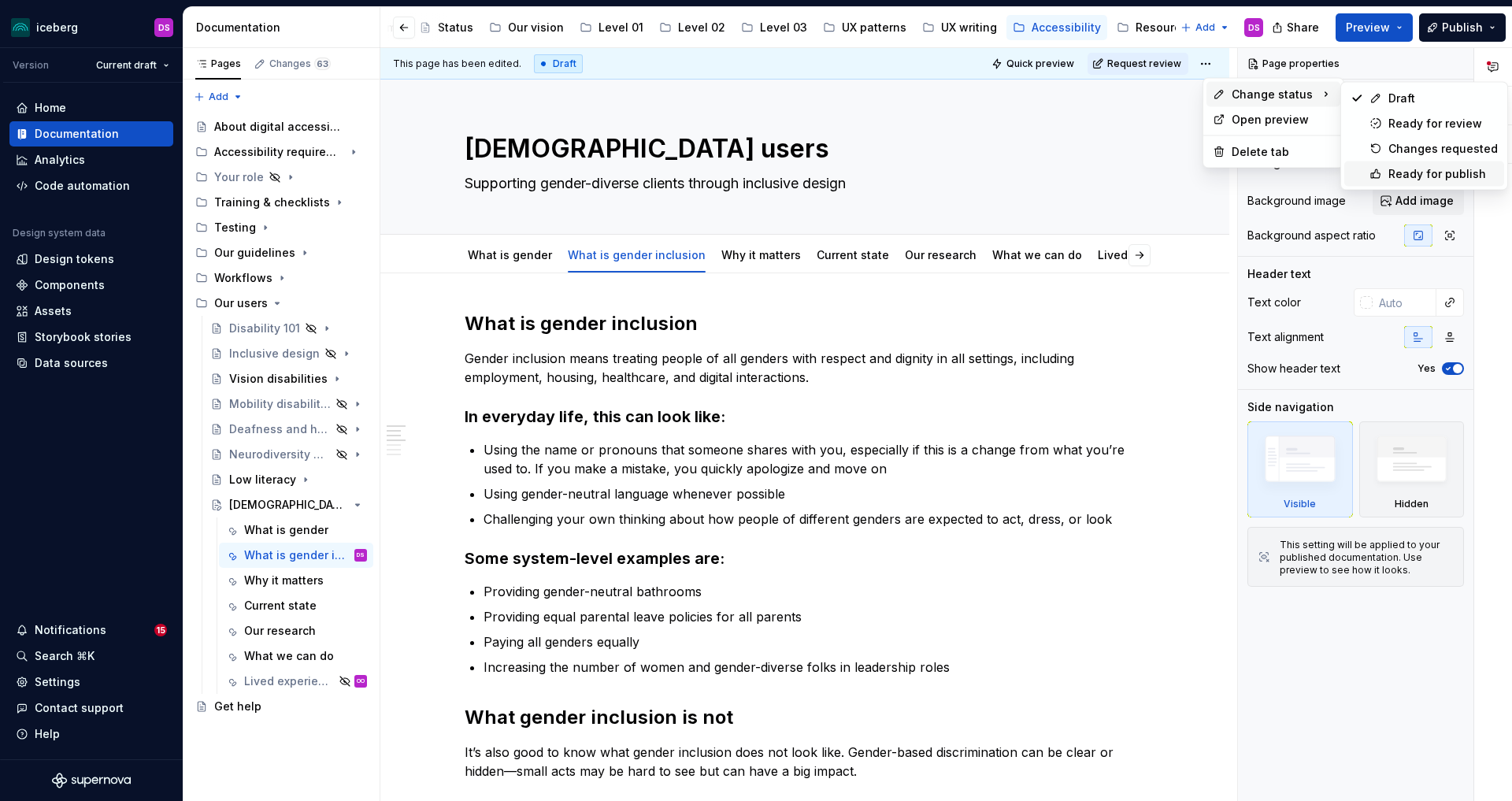
click at [1412, 171] on div "Ready for publish" at bounding box center [1442, 174] width 109 height 16
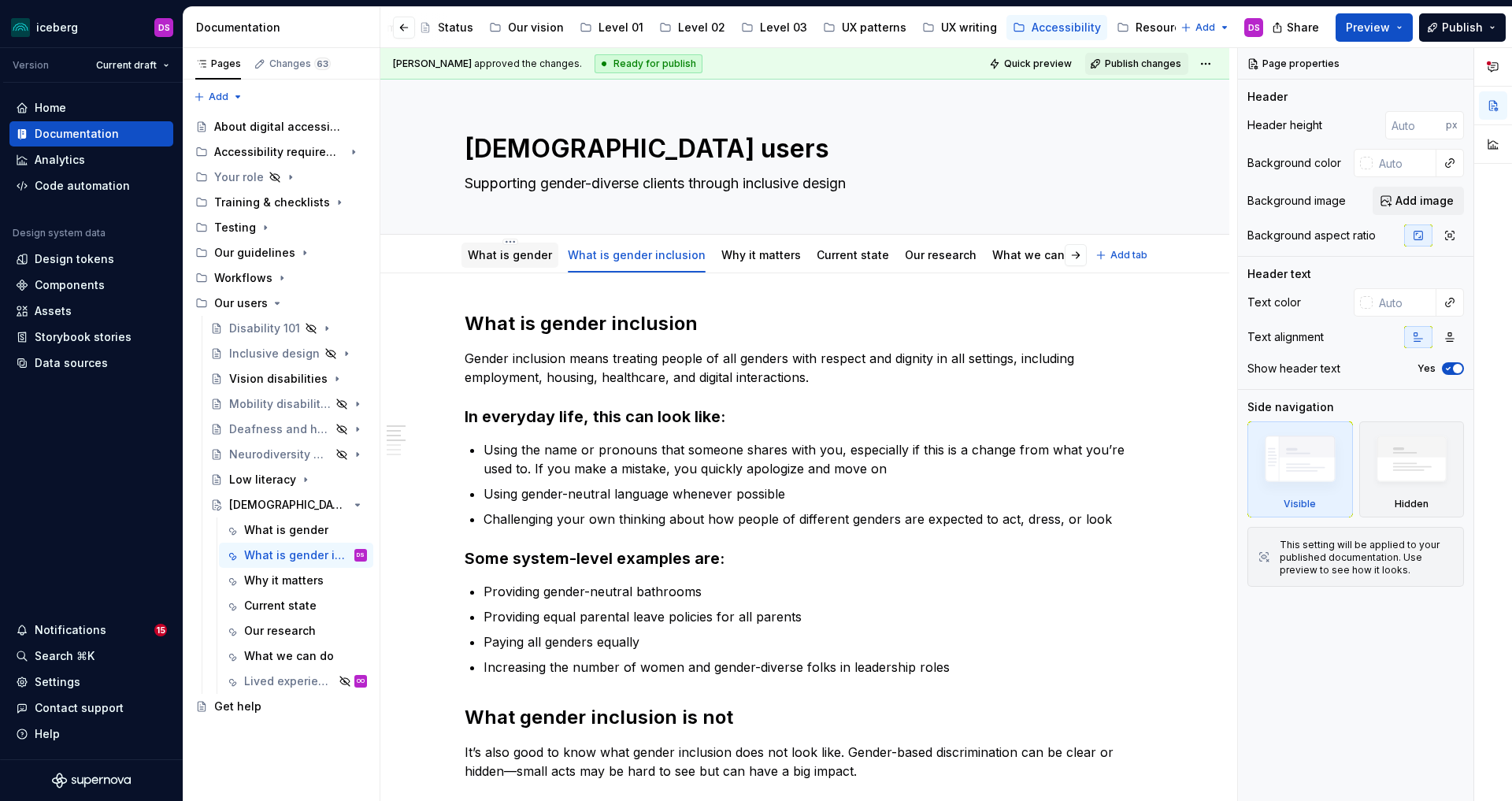
click at [536, 254] on link "What is gender" at bounding box center [509, 254] width 84 height 13
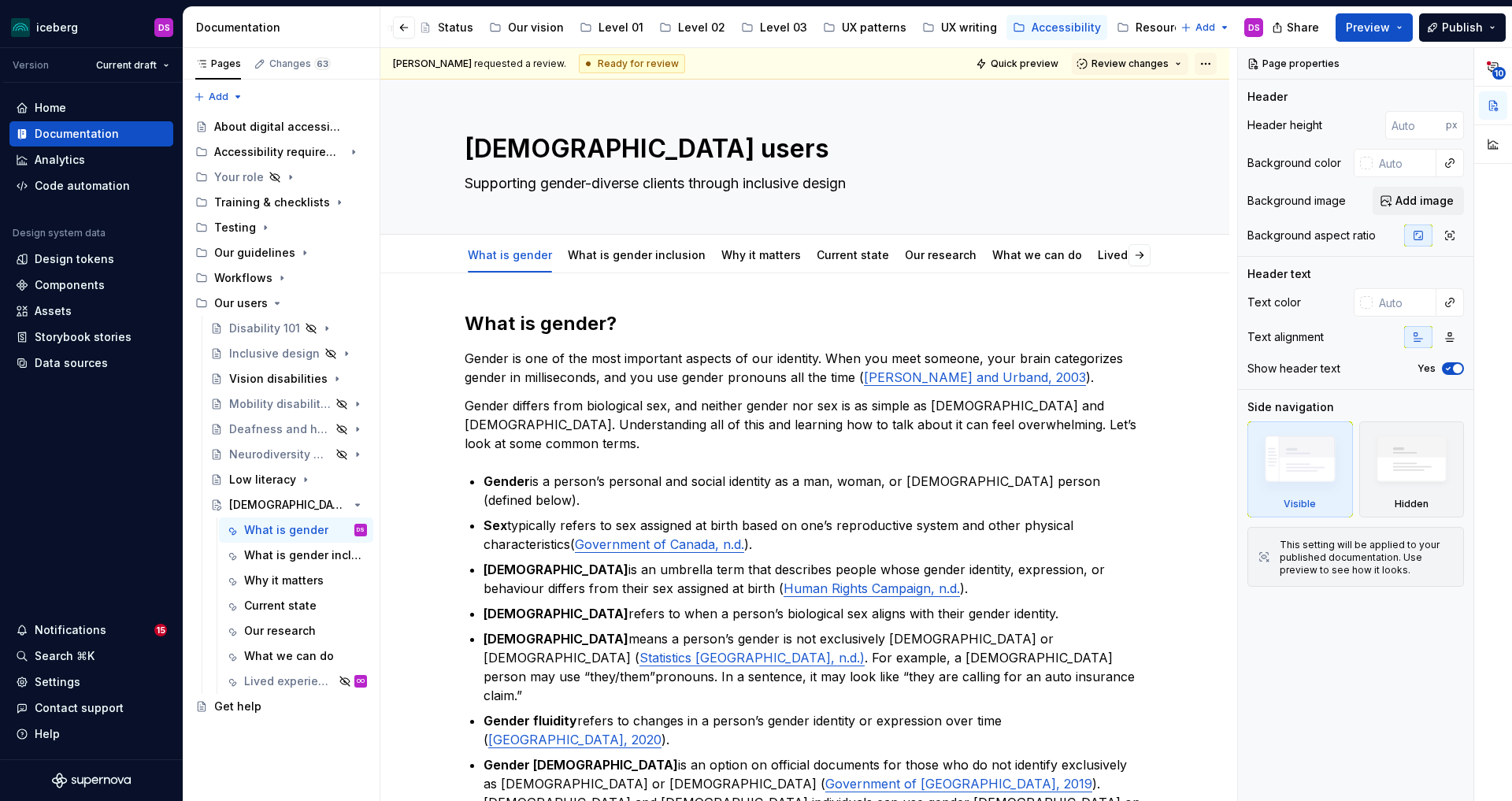
click at [1208, 67] on html "iceberg DS Version Current draft Home Documentation Analytics Code automation D…" at bounding box center [756, 400] width 1512 height 801
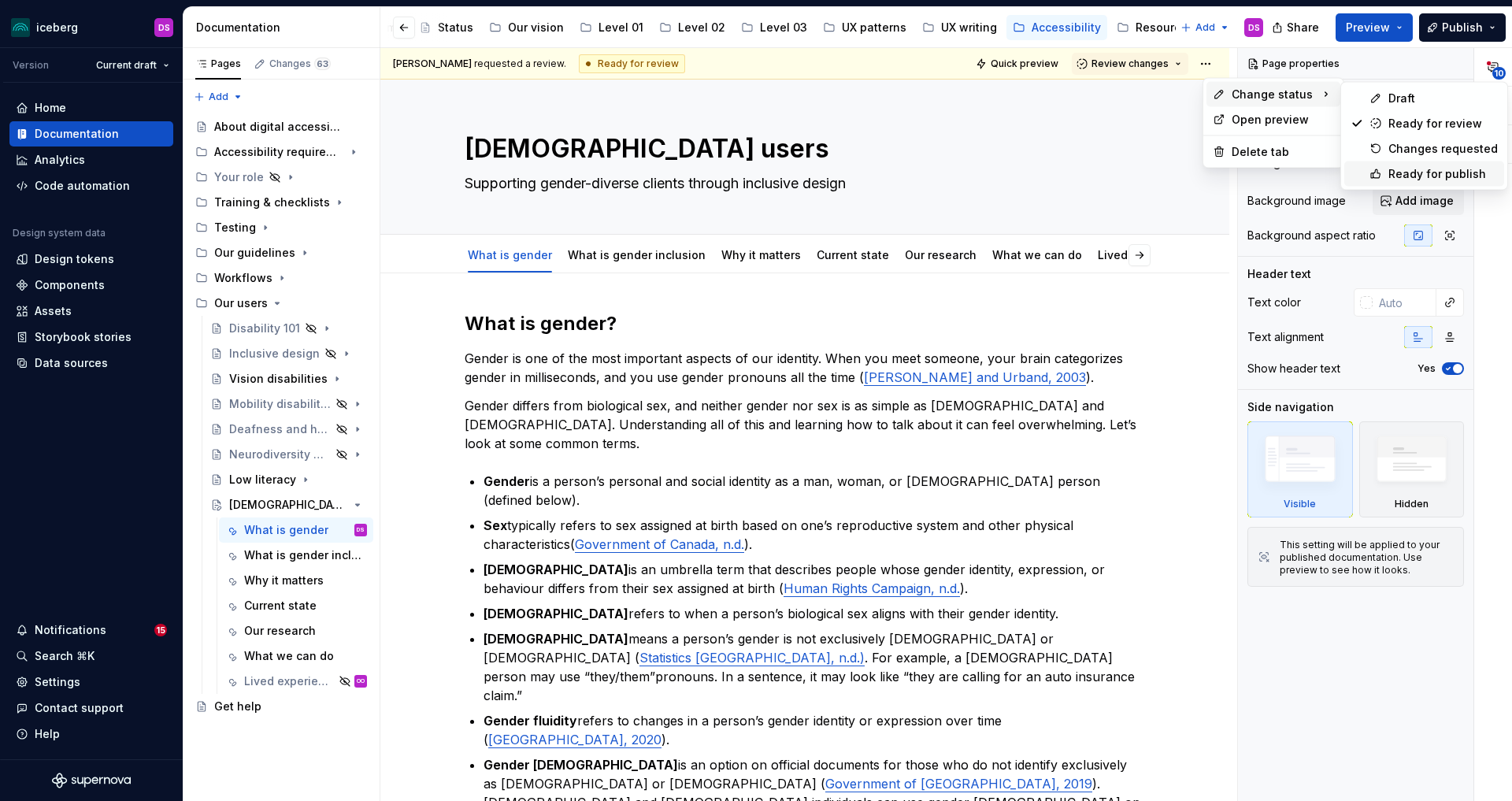
click at [1412, 176] on div "Ready for publish" at bounding box center [1442, 174] width 109 height 16
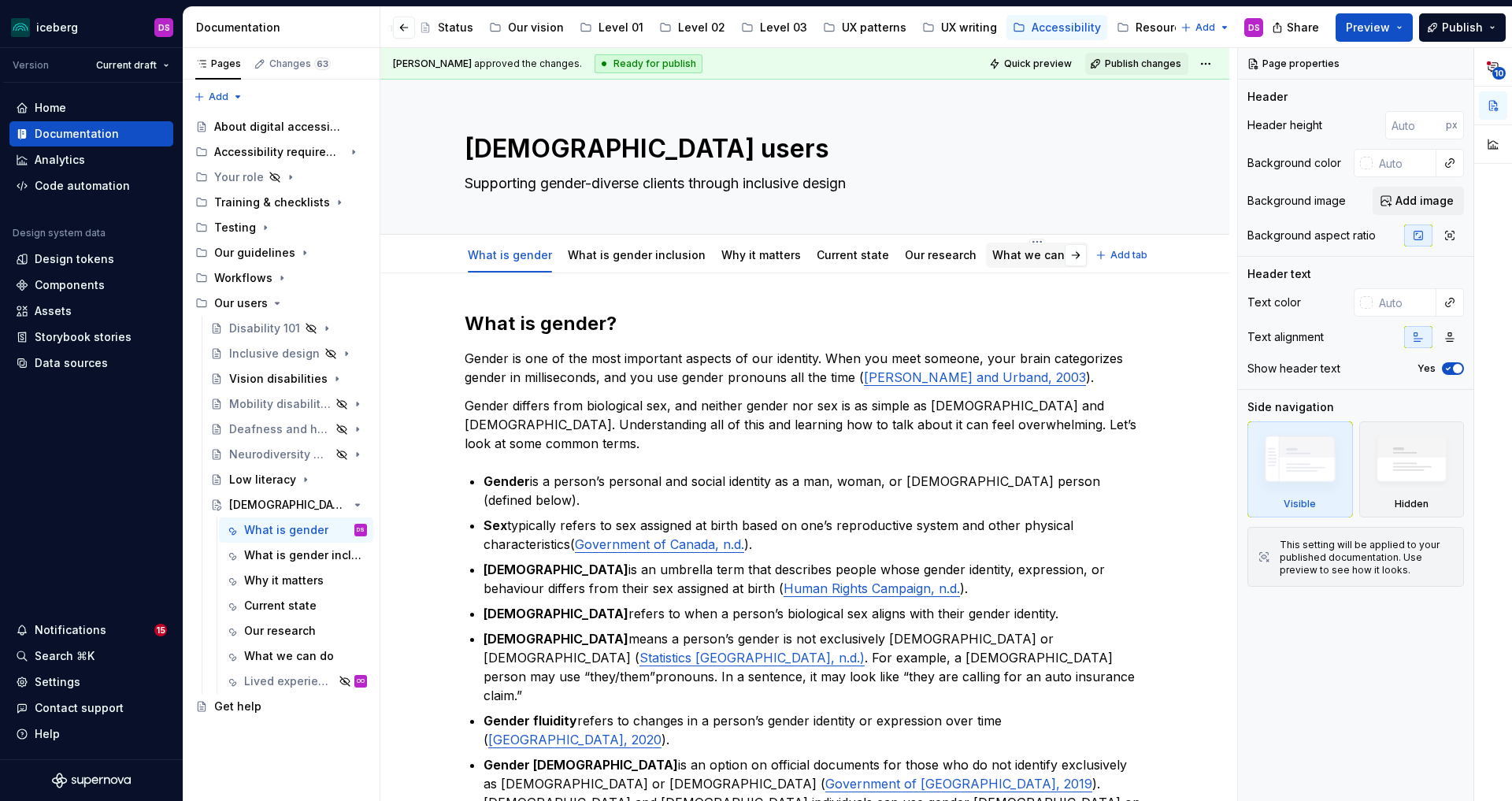
click at [1020, 258] on link "What we can do" at bounding box center [1037, 254] width 90 height 13
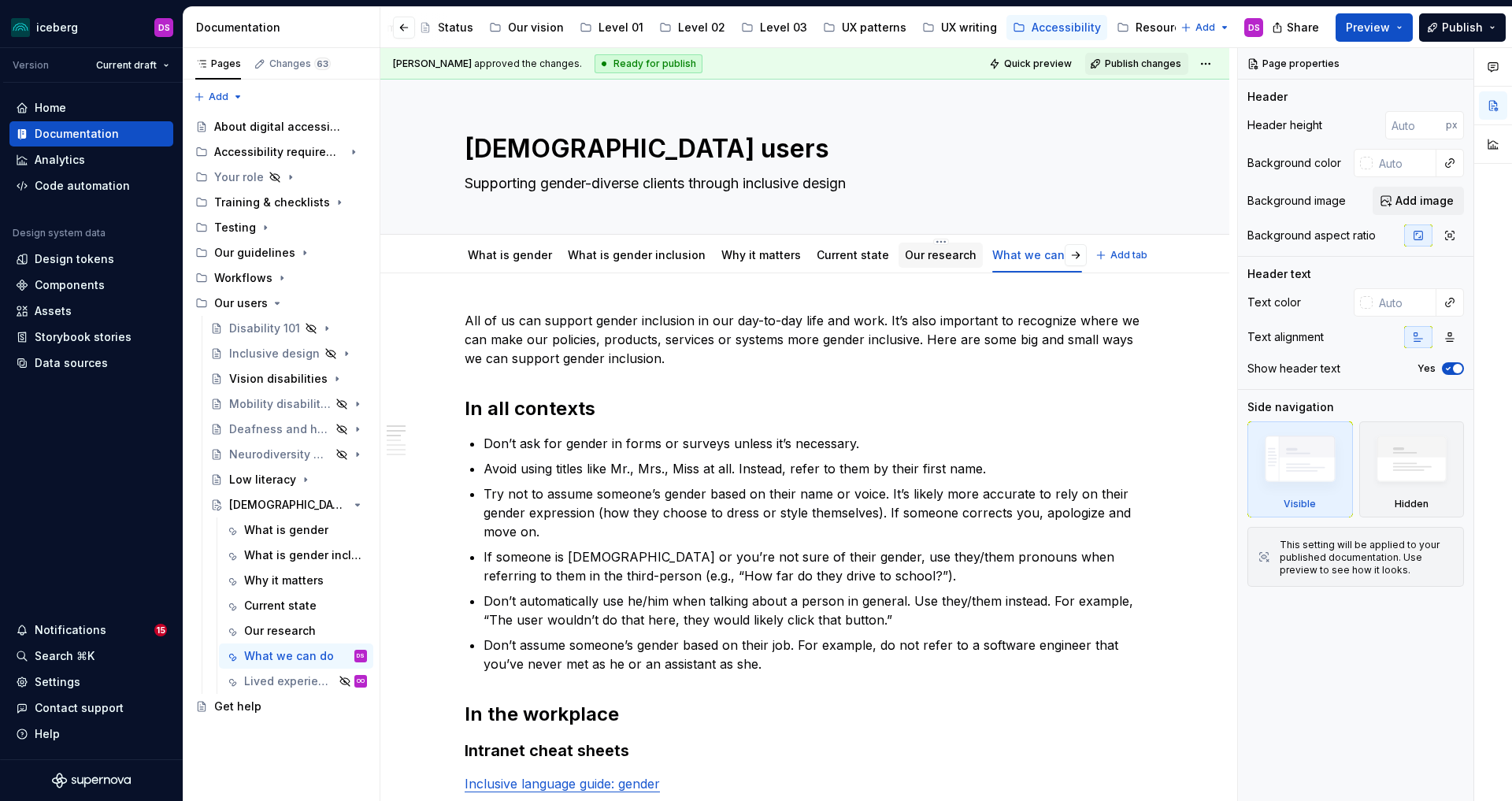
click at [933, 258] on link "Our research" at bounding box center [940, 254] width 72 height 13
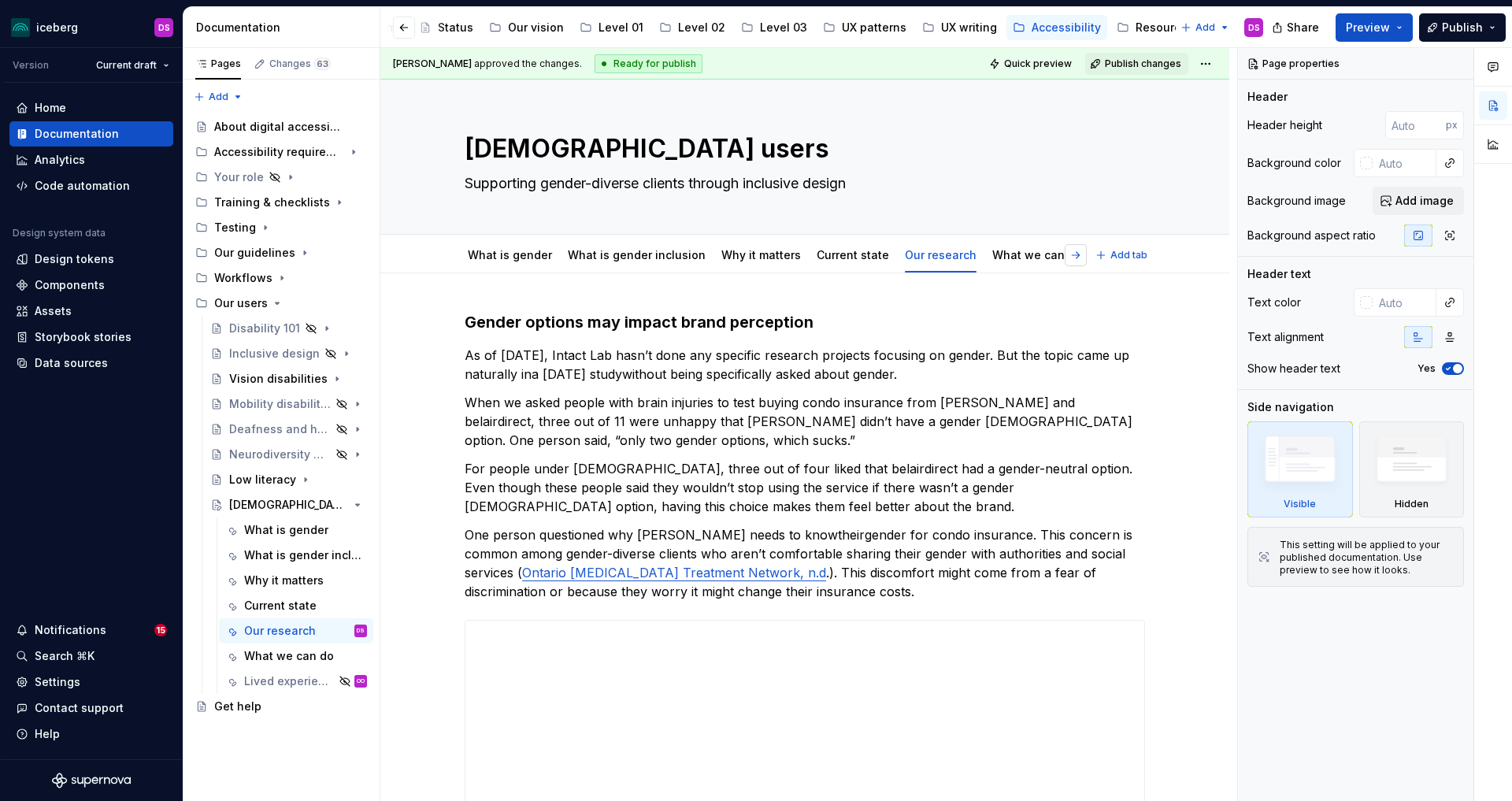
click at [1077, 252] on button "button" at bounding box center [1076, 255] width 22 height 22
click at [1042, 255] on link "Lived experience" at bounding box center [1060, 254] width 94 height 13
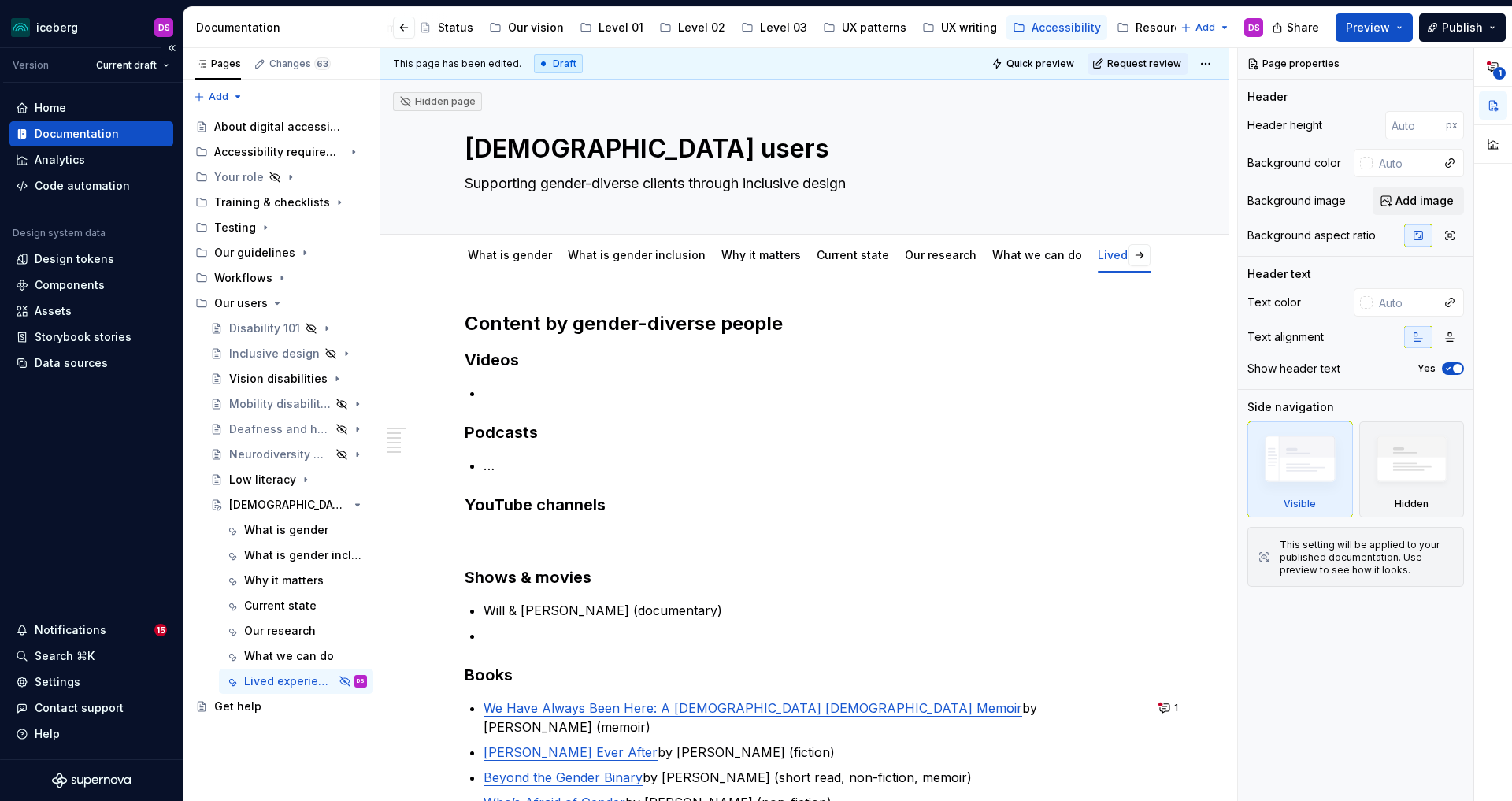
type textarea "*"
